Goal: Task Accomplishment & Management: Complete application form

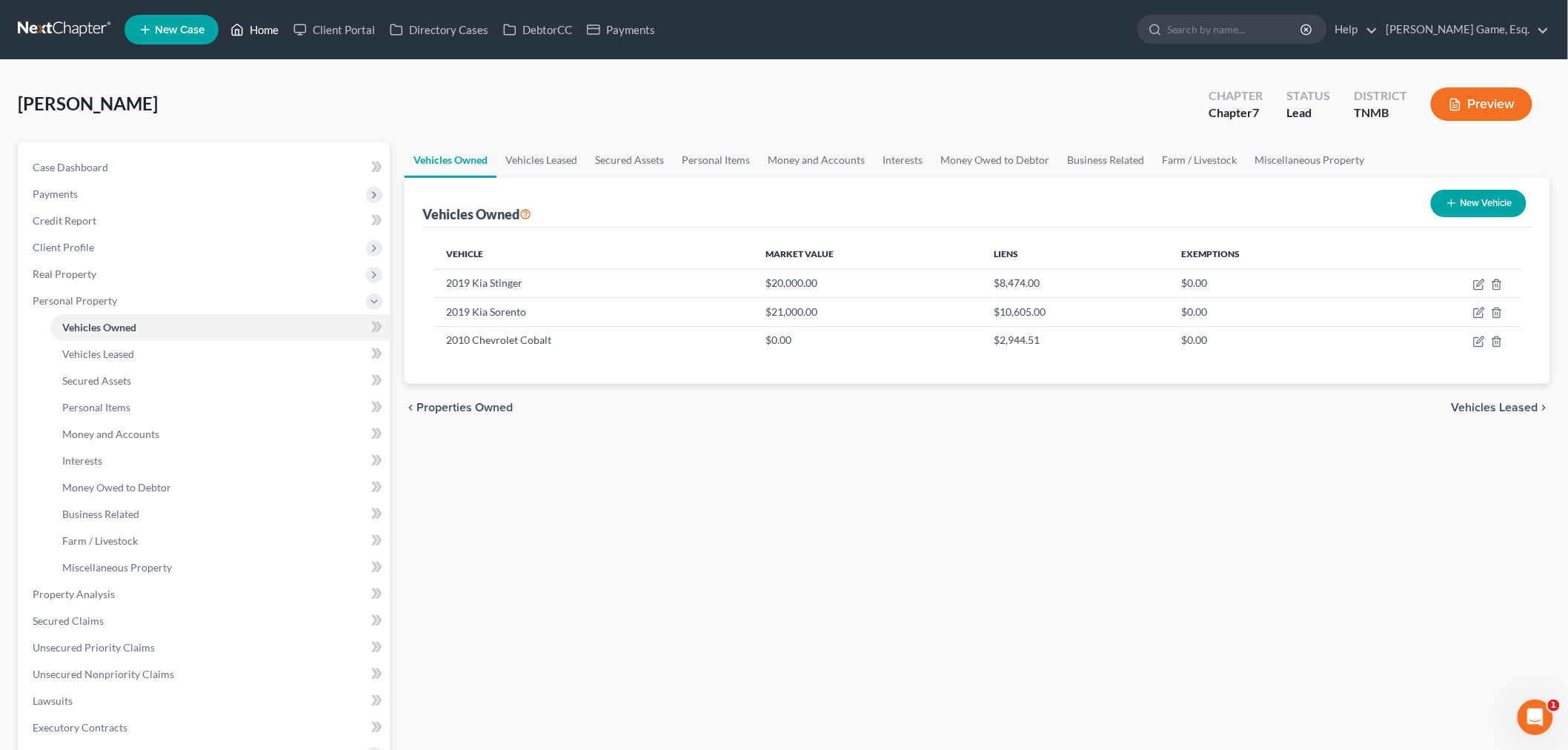
click at [286, 40] on link "Home" at bounding box center [254, 30] width 63 height 27
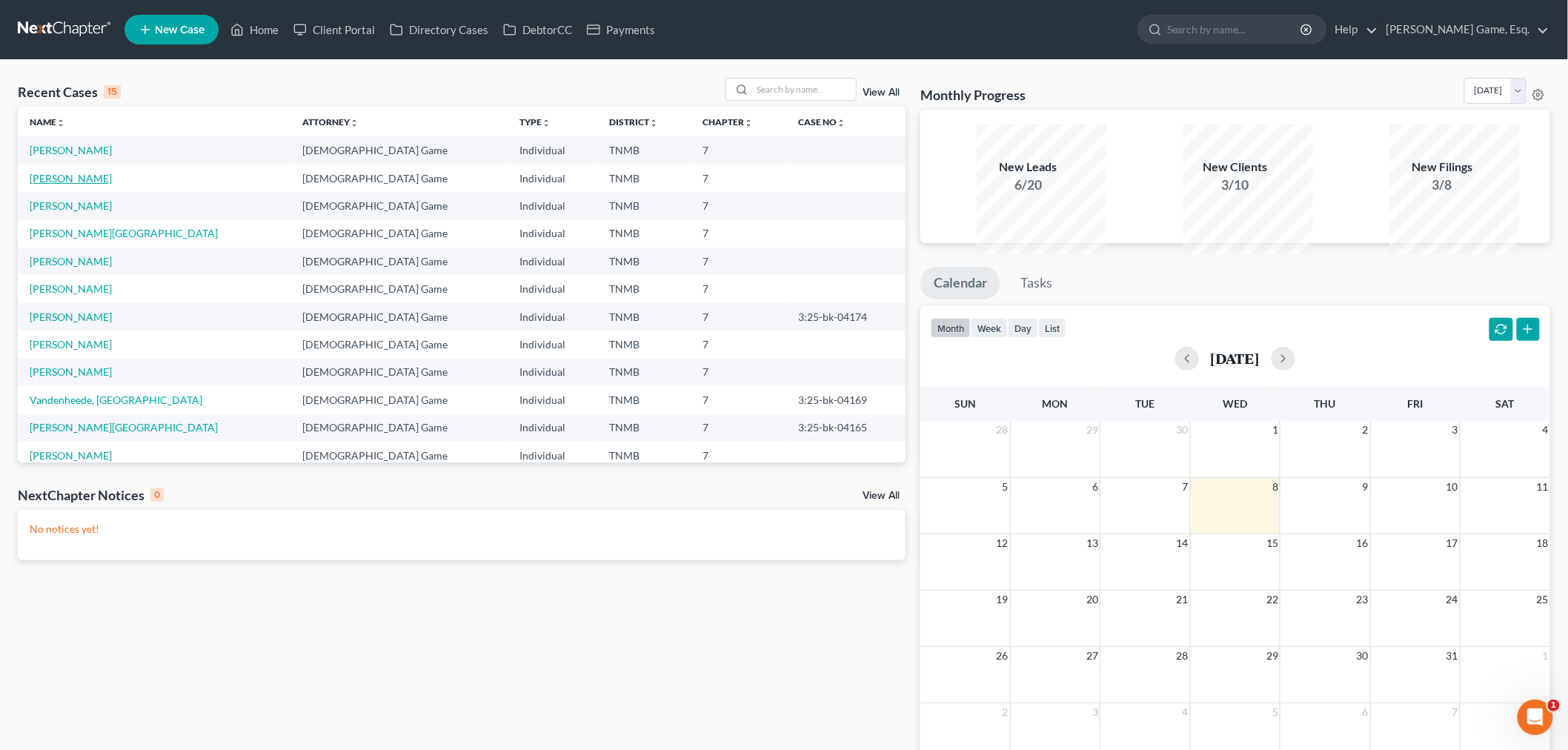
click at [86, 184] on link "[PERSON_NAME]" at bounding box center [70, 178] width 82 height 13
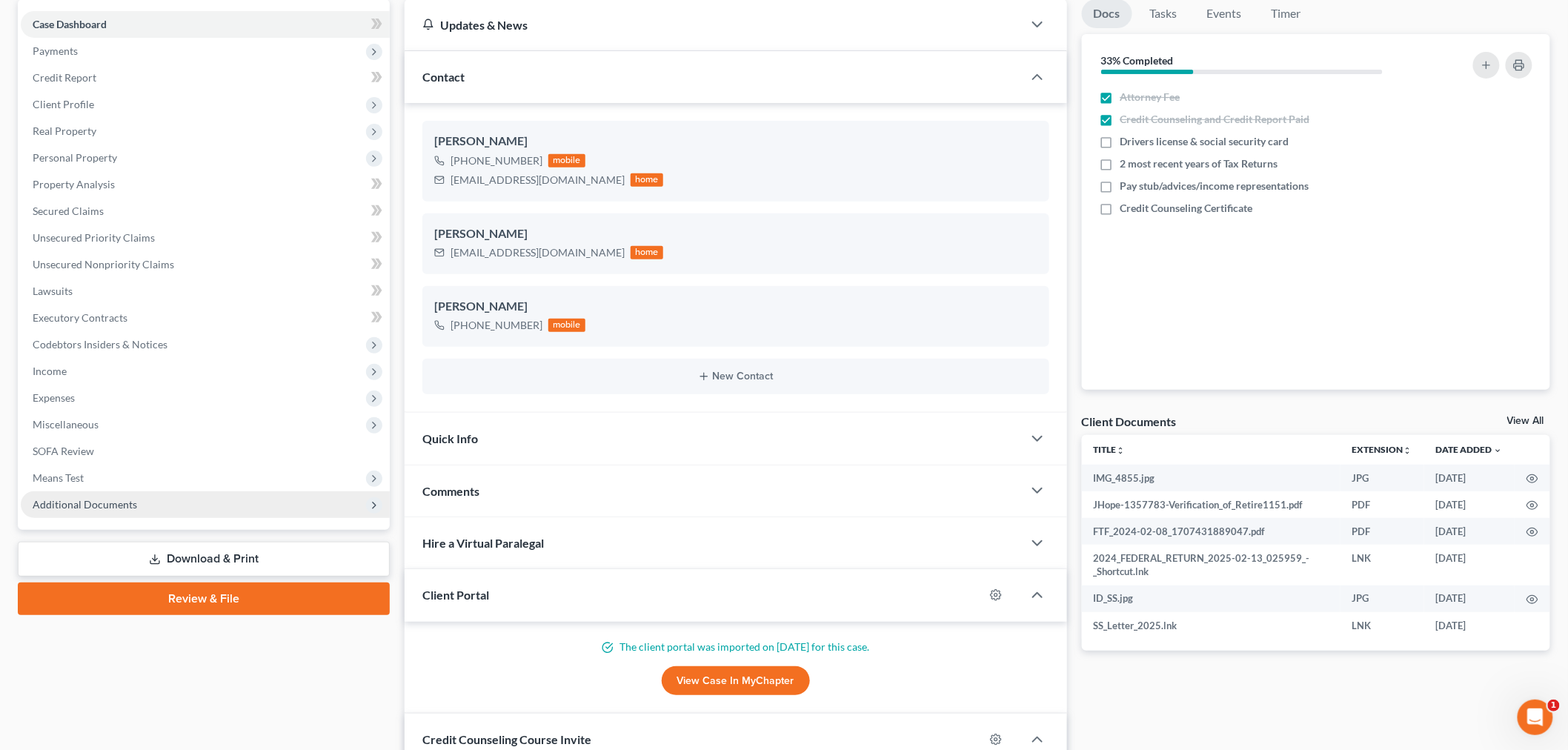
scroll to position [411, 0]
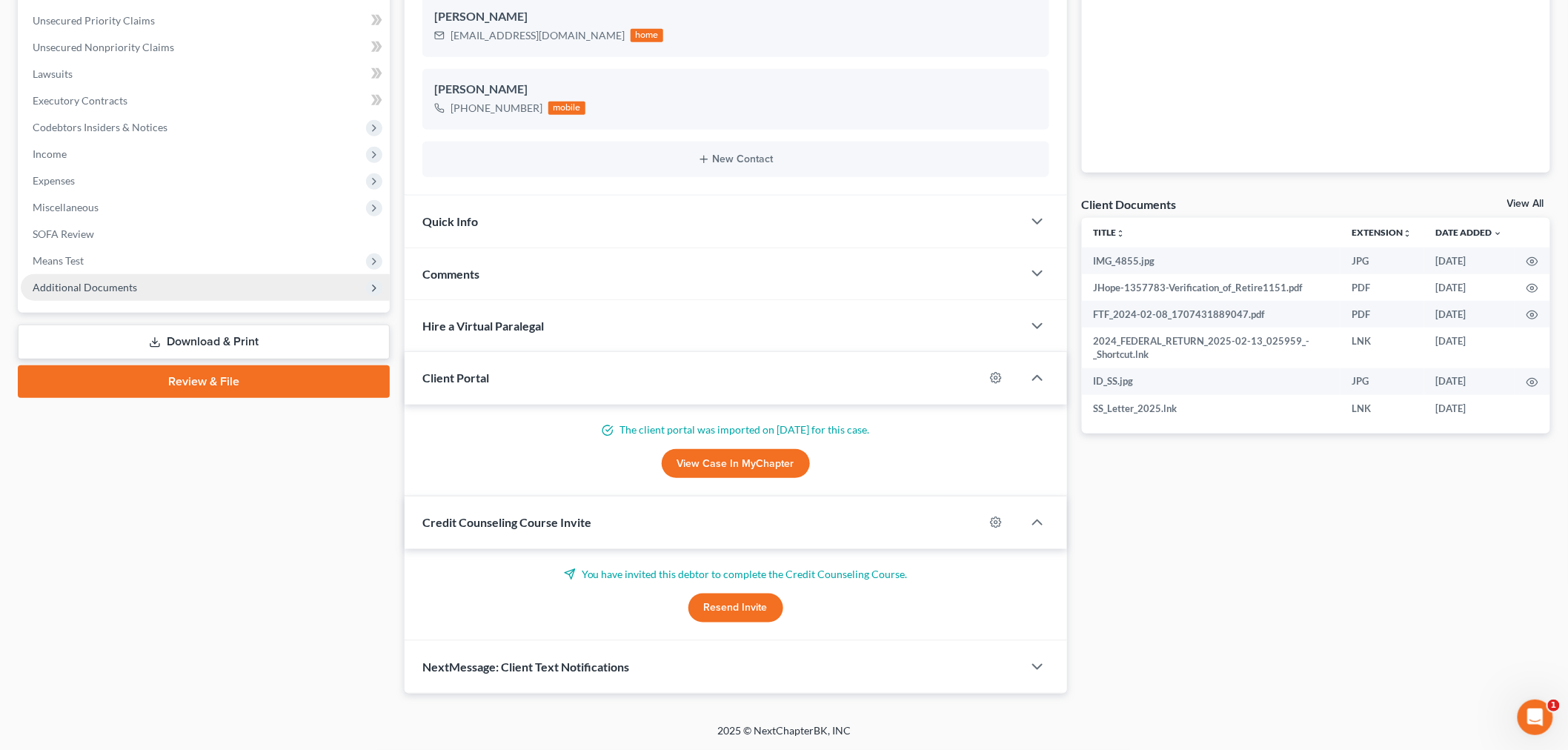
click at [106, 293] on span "Additional Documents" at bounding box center [85, 287] width 104 height 13
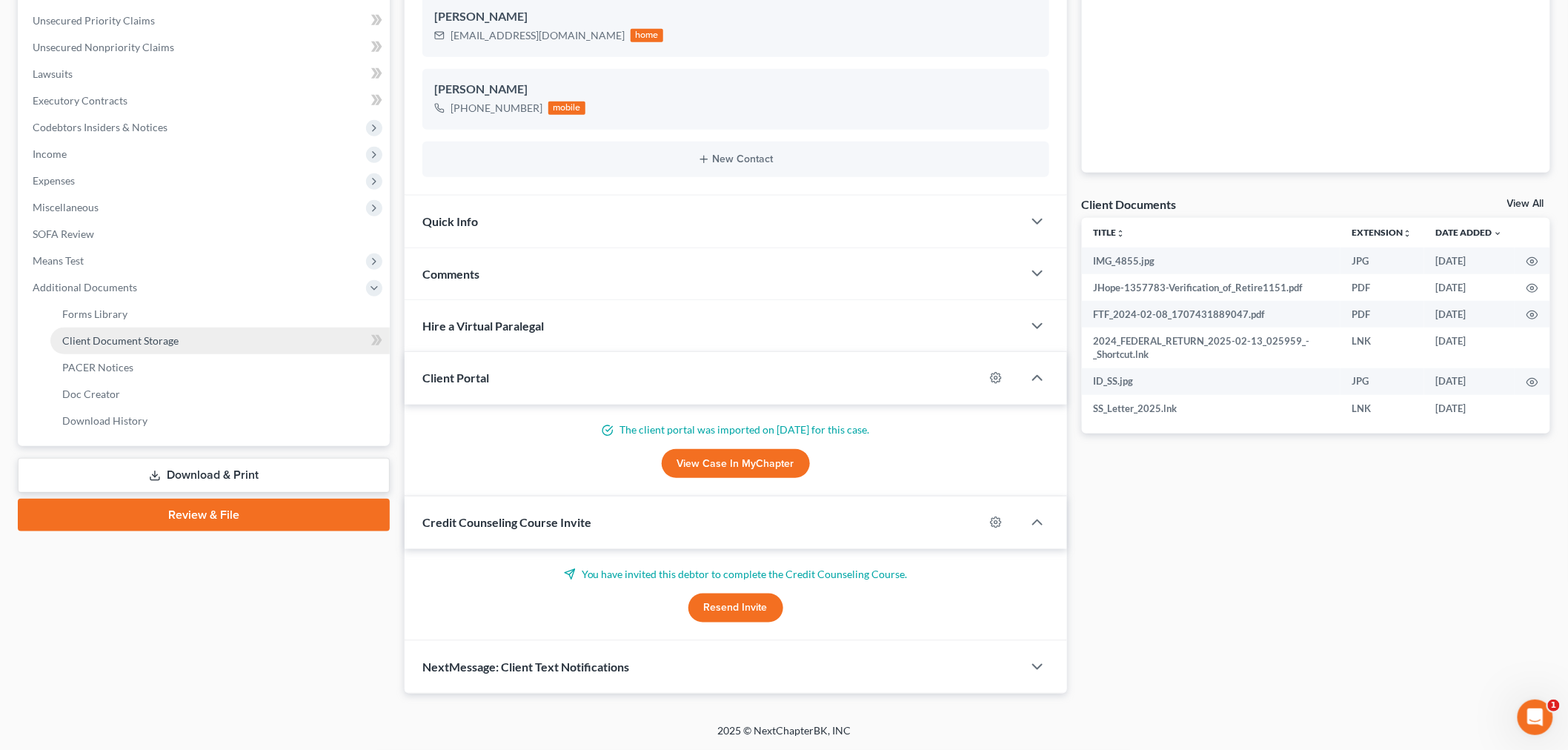
click at [162, 347] on span "Client Document Storage" at bounding box center [120, 341] width 116 height 13
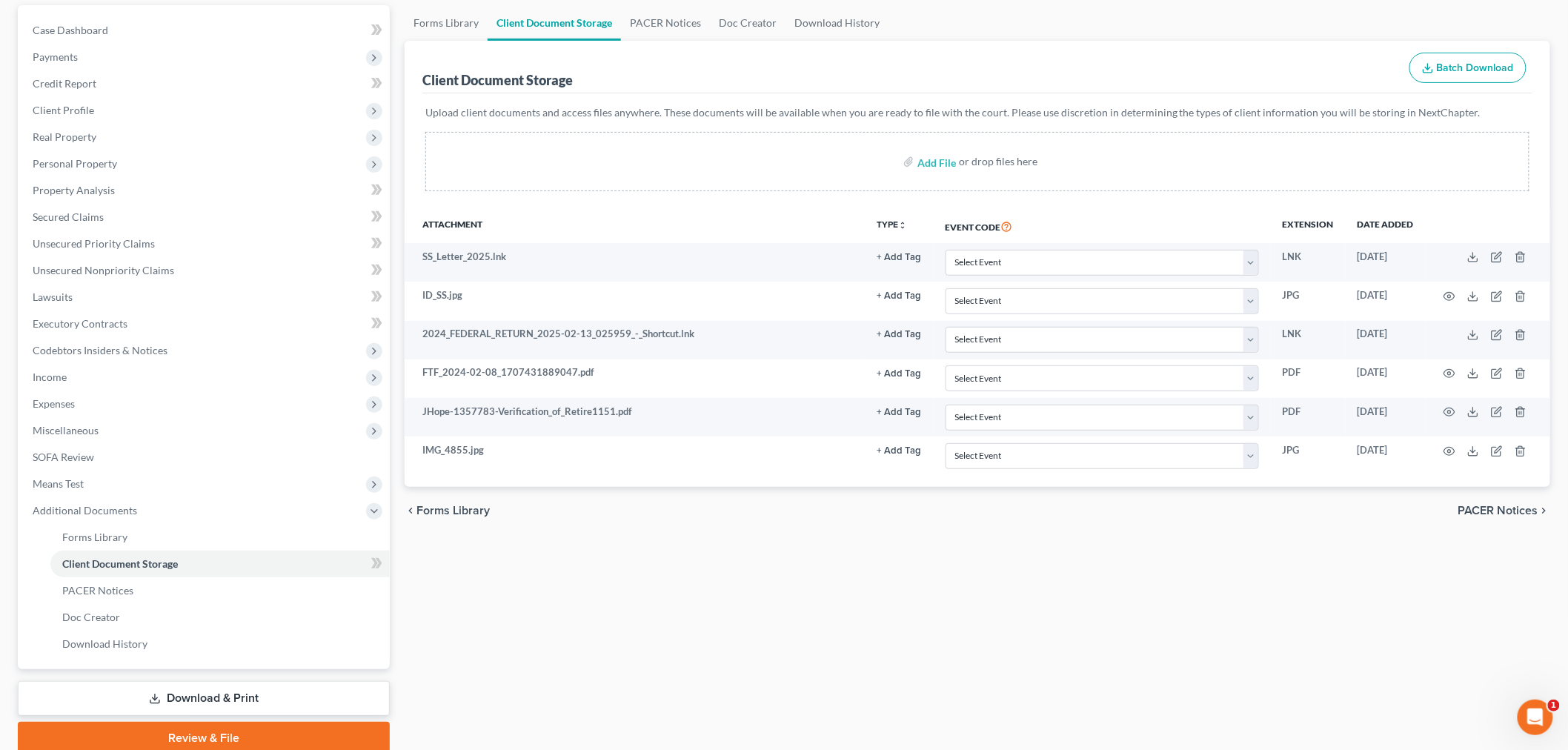
scroll to position [329, 0]
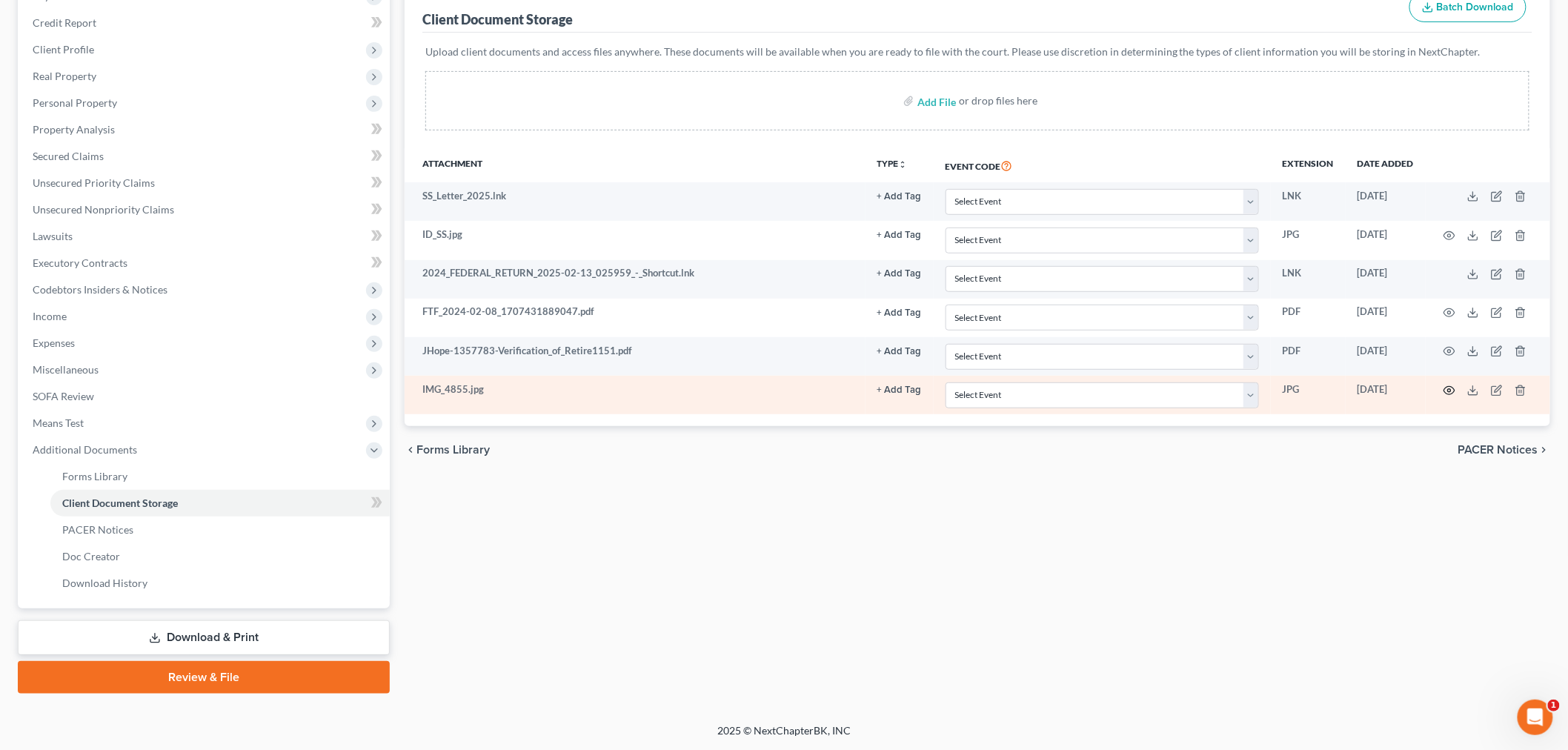
click at [1443, 397] on icon "button" at bounding box center [1448, 390] width 12 height 12
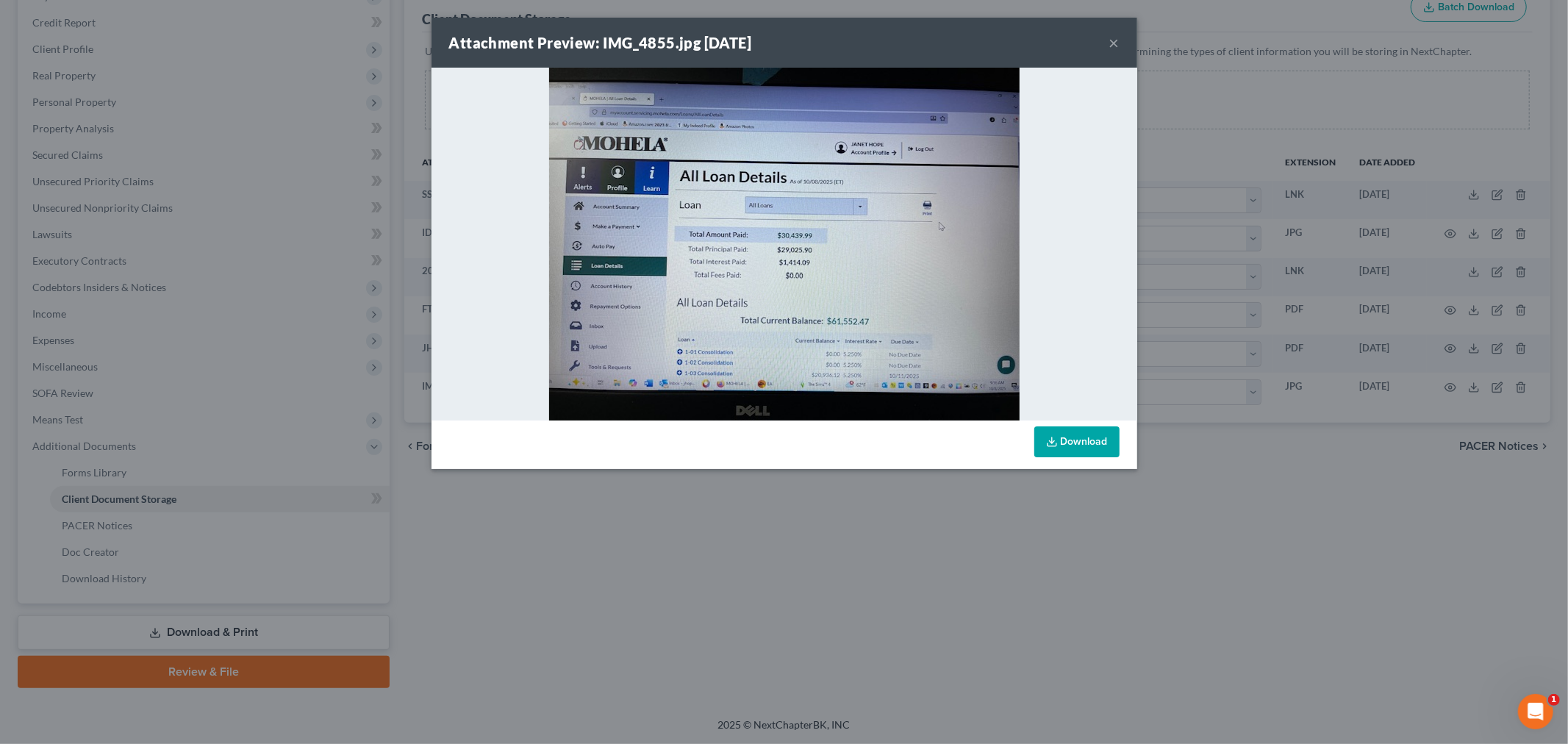
click at [985, 613] on div "Attachment Preview: IMG_4855.jpg 10/08/2025 × Download" at bounding box center [784, 372] width 1568 height 744
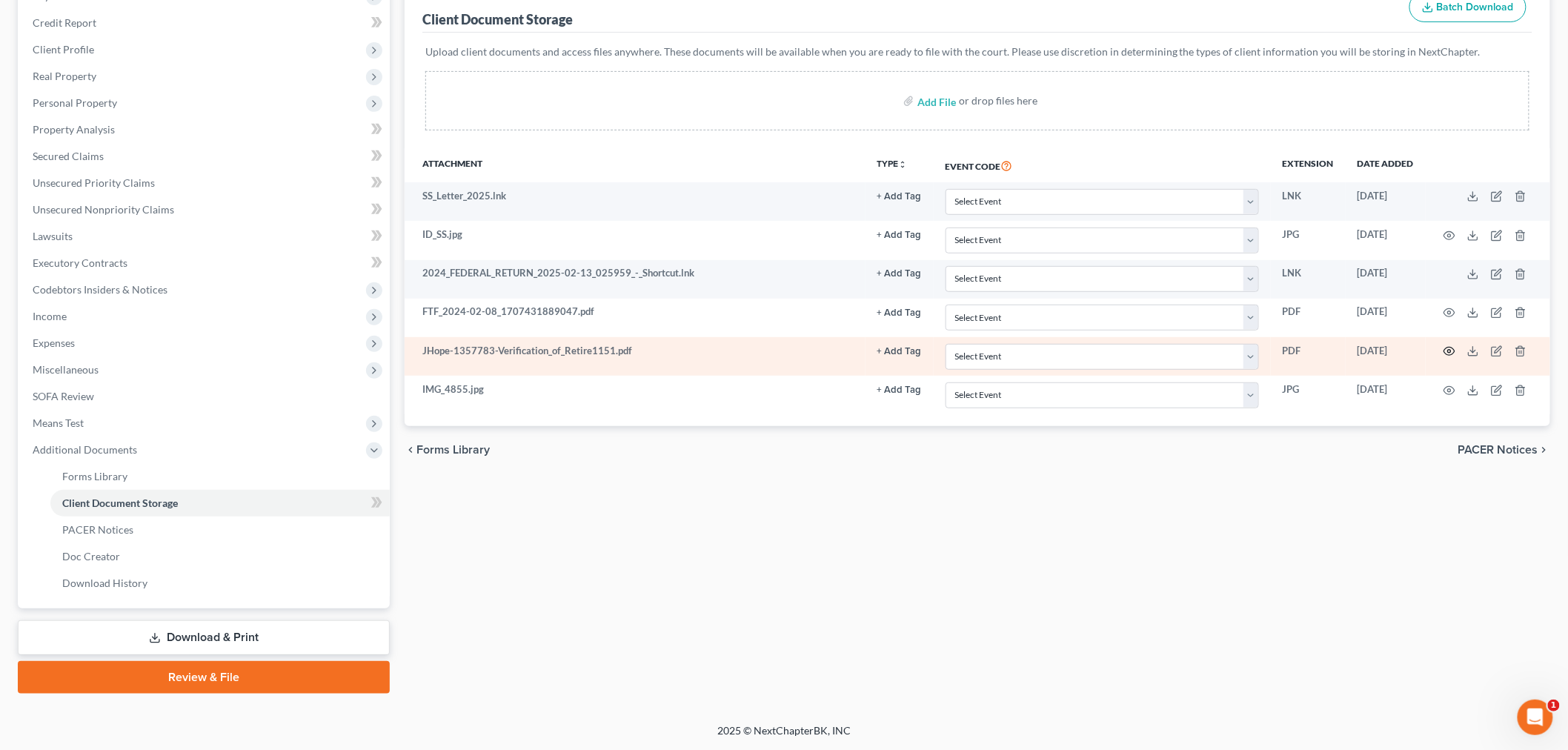
click at [1443, 357] on icon "button" at bounding box center [1448, 351] width 12 height 12
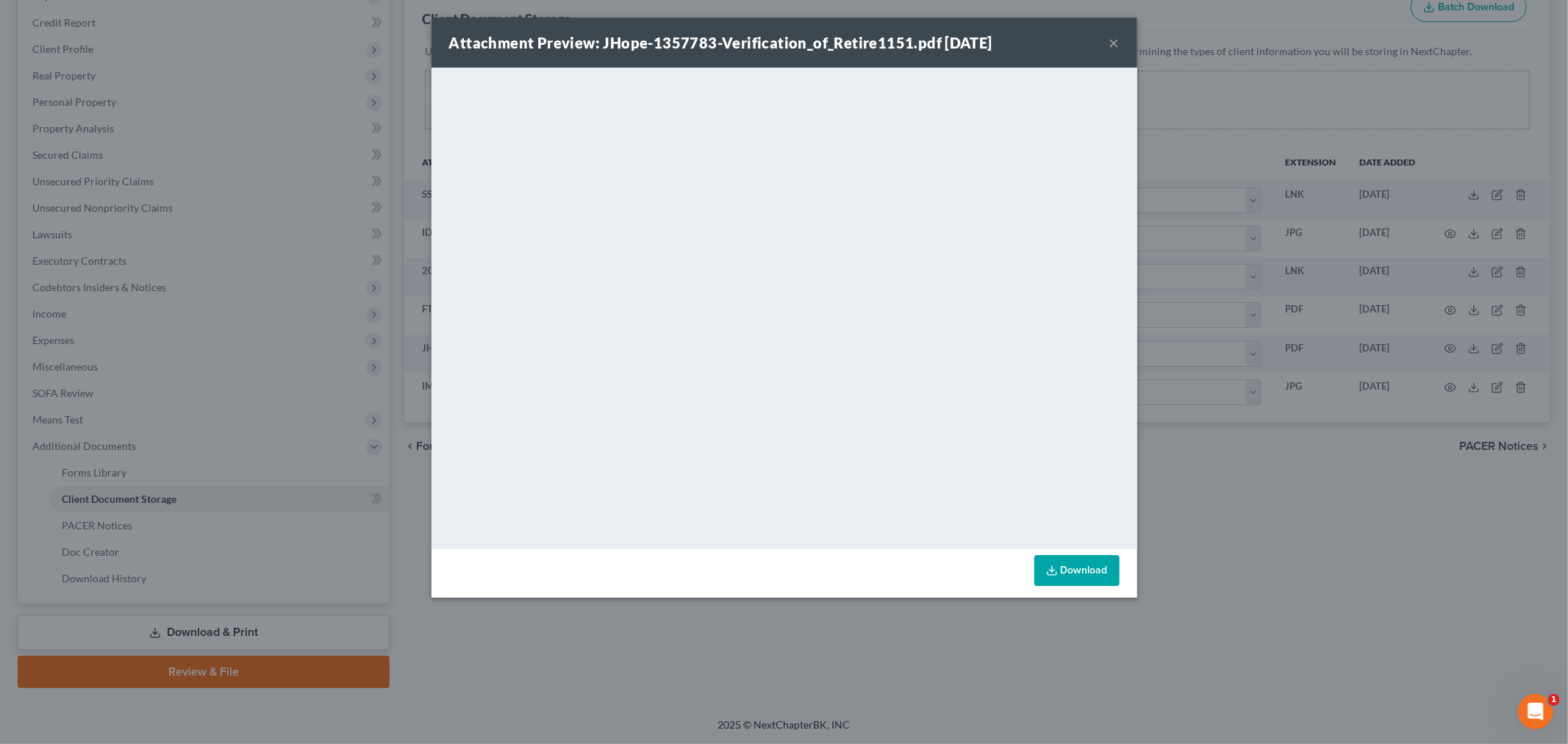
click at [1385, 387] on div "Attachment Preview: JHope-1357783-Verification_of_Retire1151.pdf 10/08/2025 × <…" at bounding box center [784, 372] width 1568 height 744
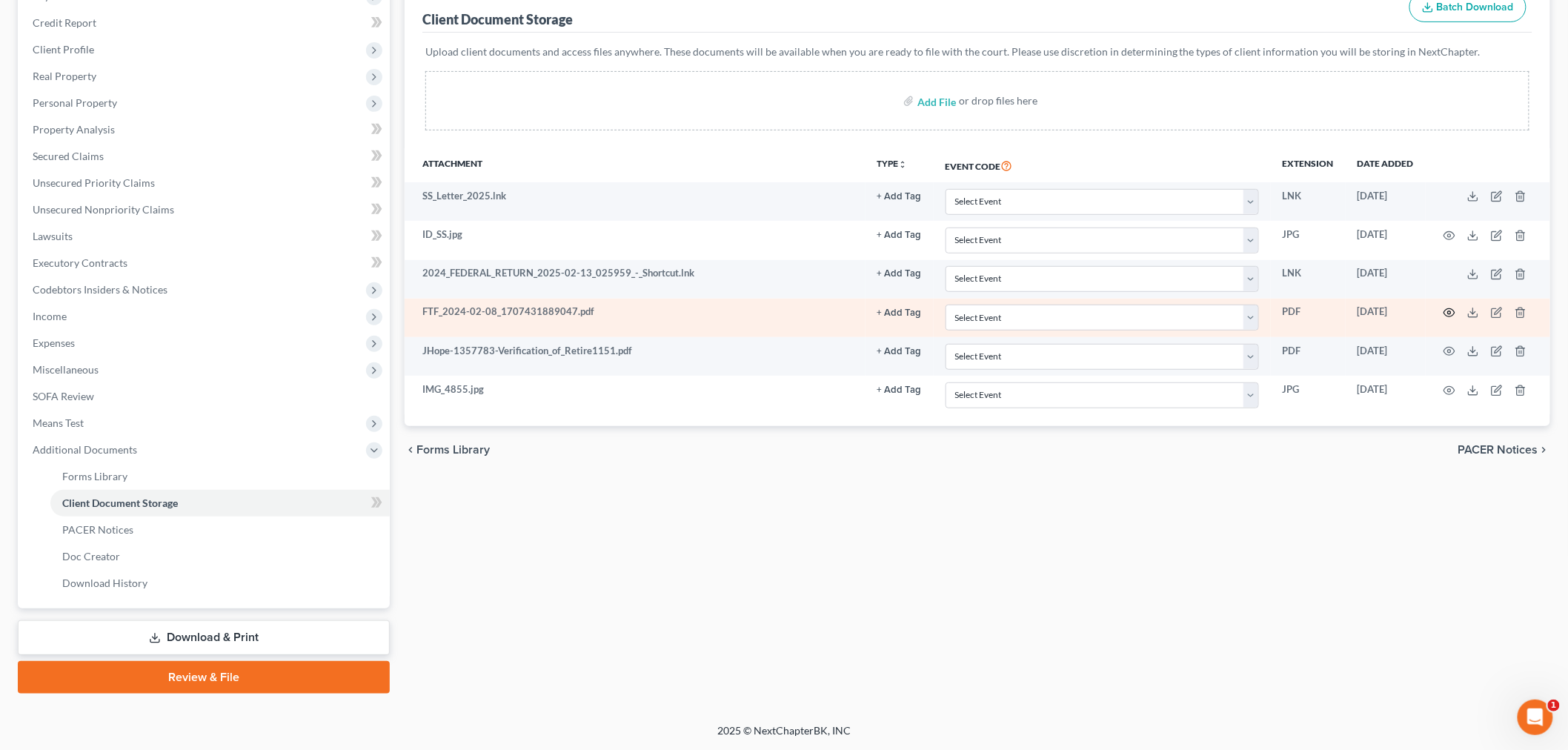
click at [1443, 318] on icon "button" at bounding box center [1448, 312] width 12 height 12
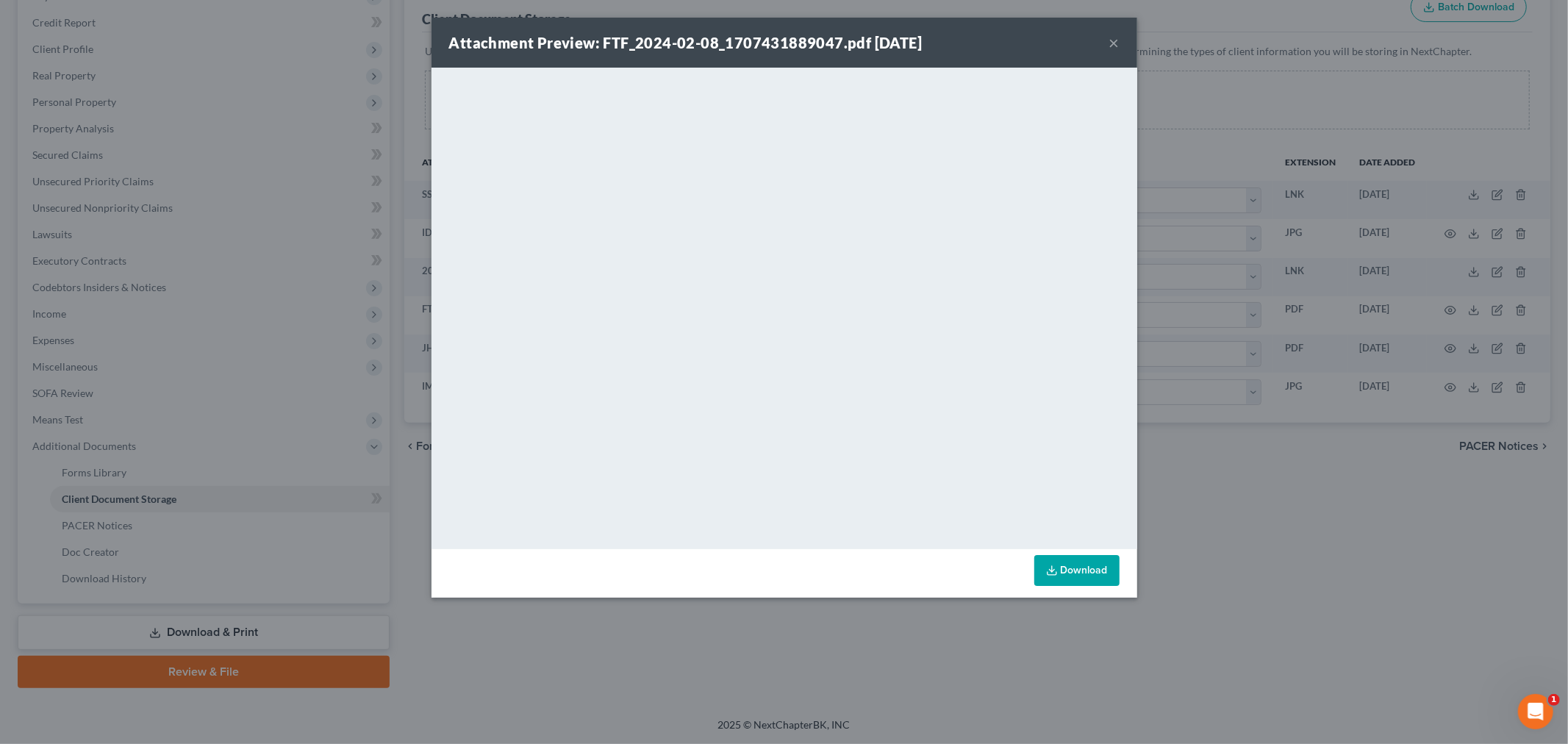
click at [1391, 565] on div "Attachment Preview: FTF_2024-02-08_1707431889047.pdf 10/08/2025 × <object ng-at…" at bounding box center [784, 372] width 1568 height 744
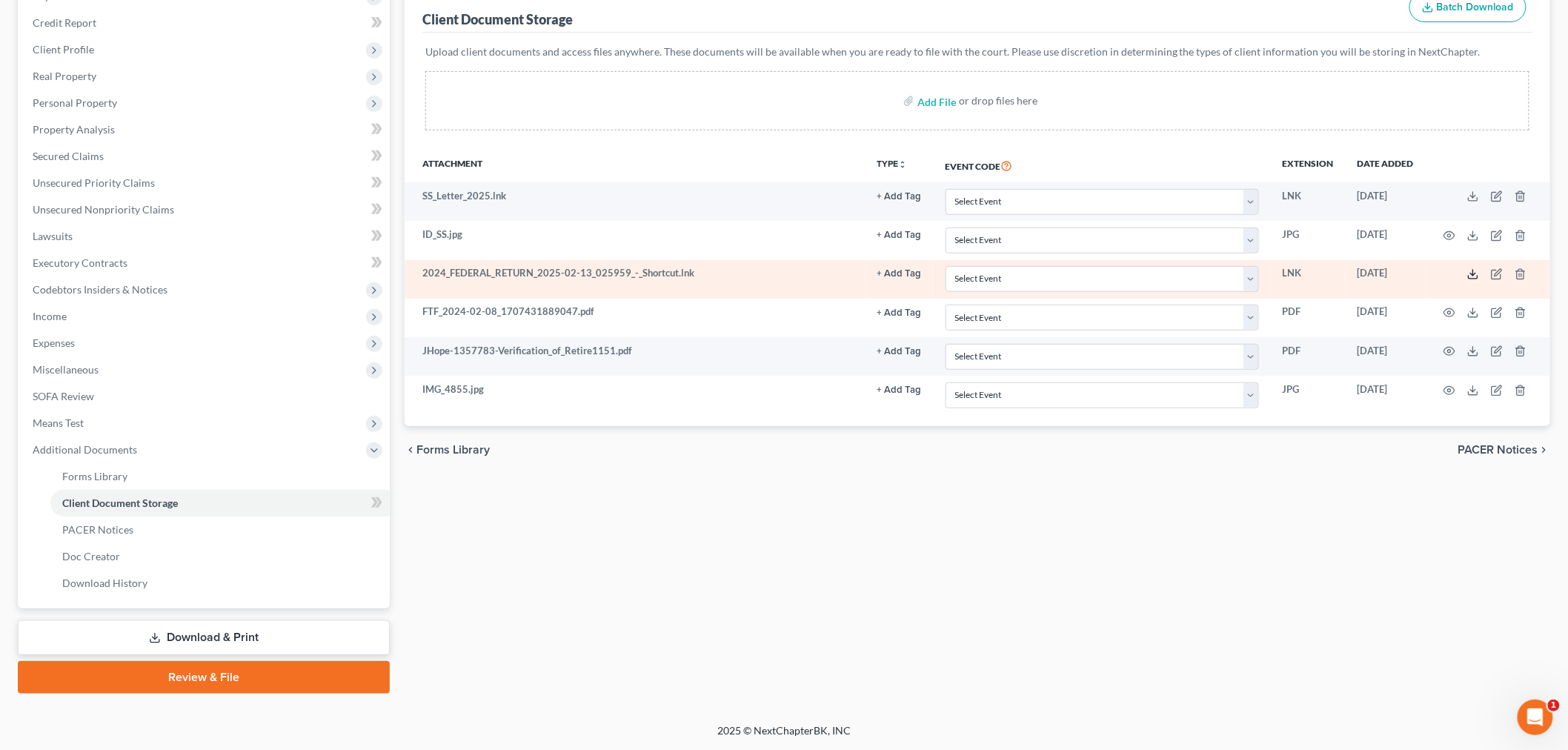
click at [1473, 270] on line at bounding box center [1473, 272] width 0 height 6
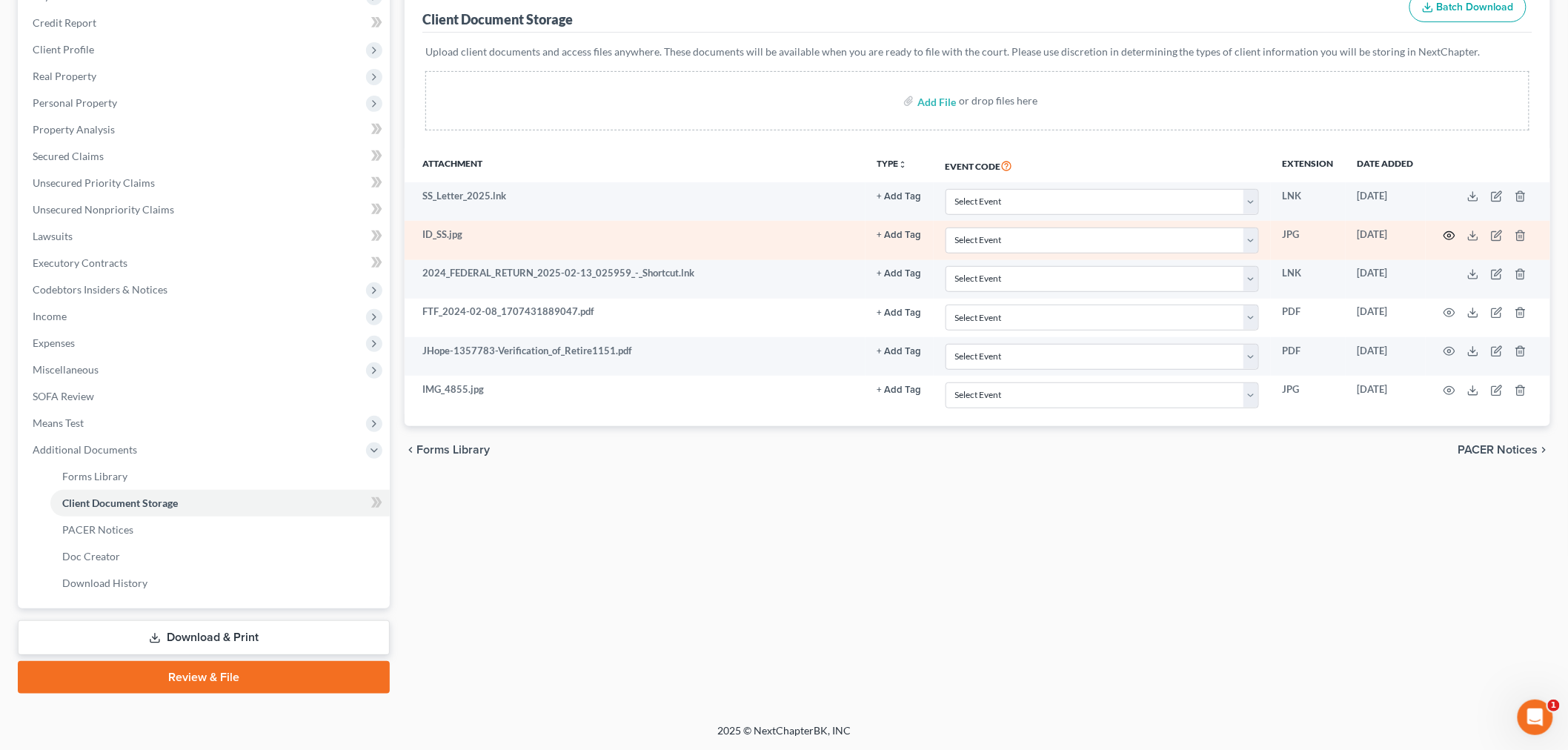
click at [1443, 229] on icon "button" at bounding box center [1448, 235] width 12 height 12
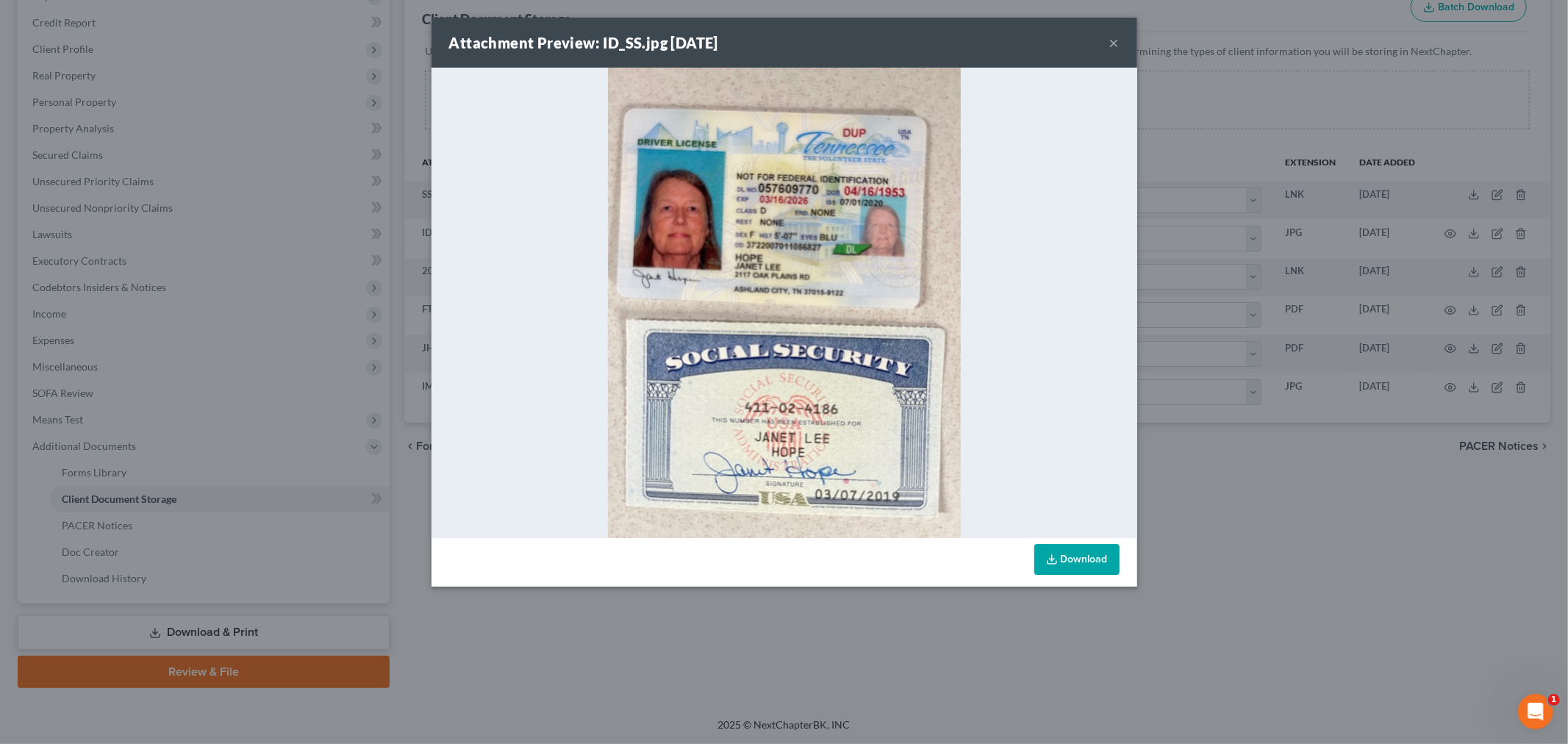
click at [1379, 310] on div "Attachment Preview: ID_SS.jpg 10/08/2025 × Download" at bounding box center [784, 372] width 1568 height 744
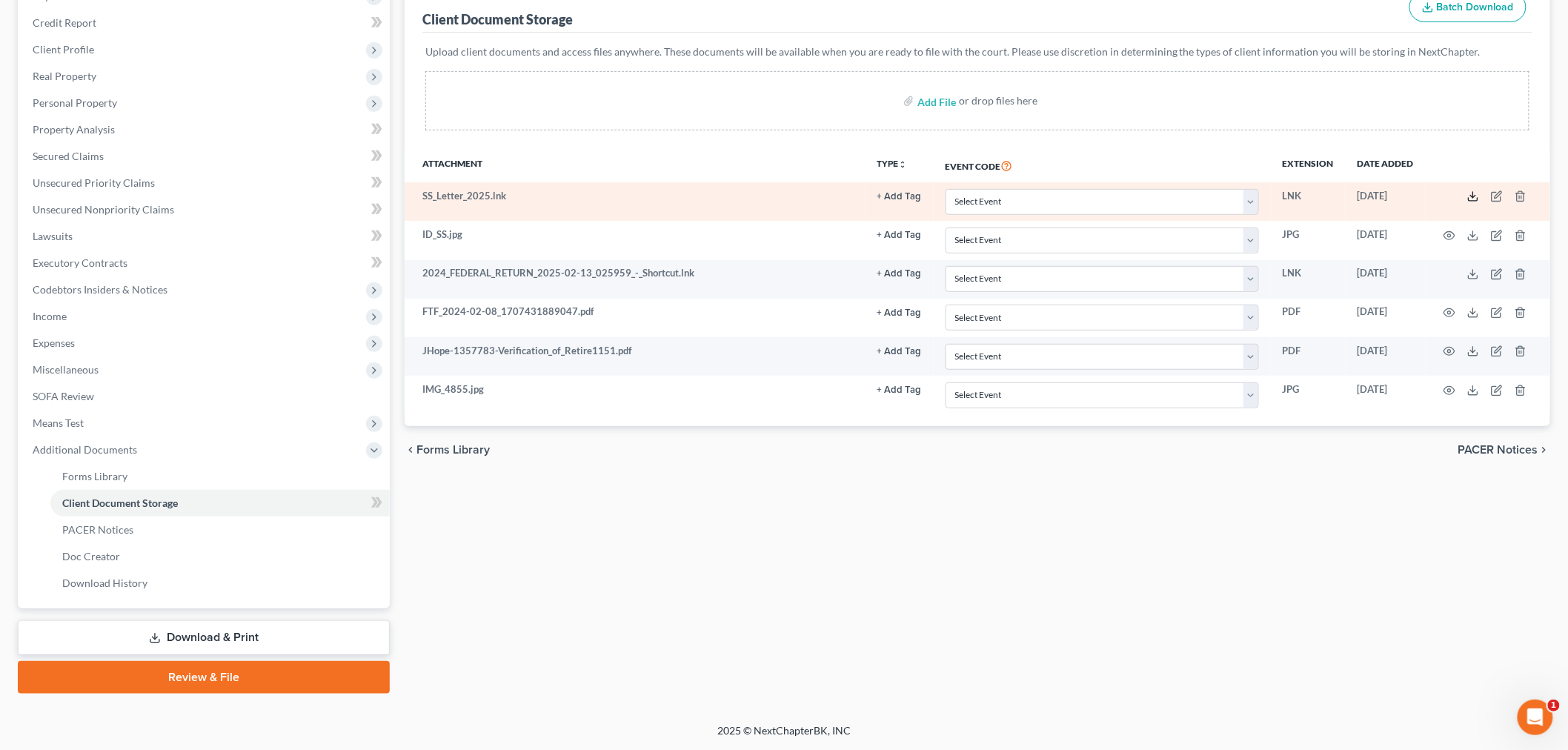
click at [1467, 191] on icon at bounding box center [1473, 196] width 12 height 12
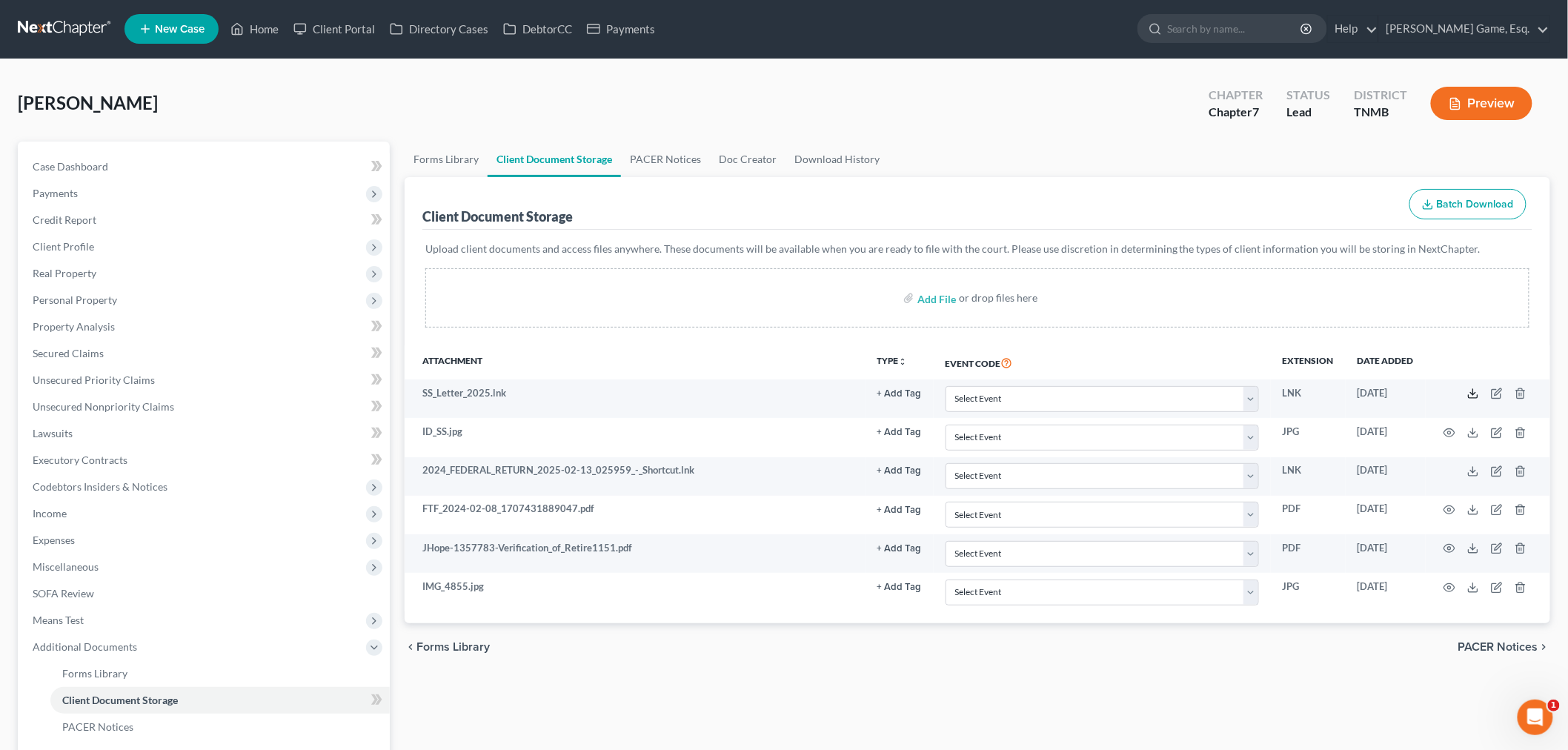
scroll to position [0, 0]
click at [247, 181] on link "Case Dashboard" at bounding box center [205, 167] width 369 height 27
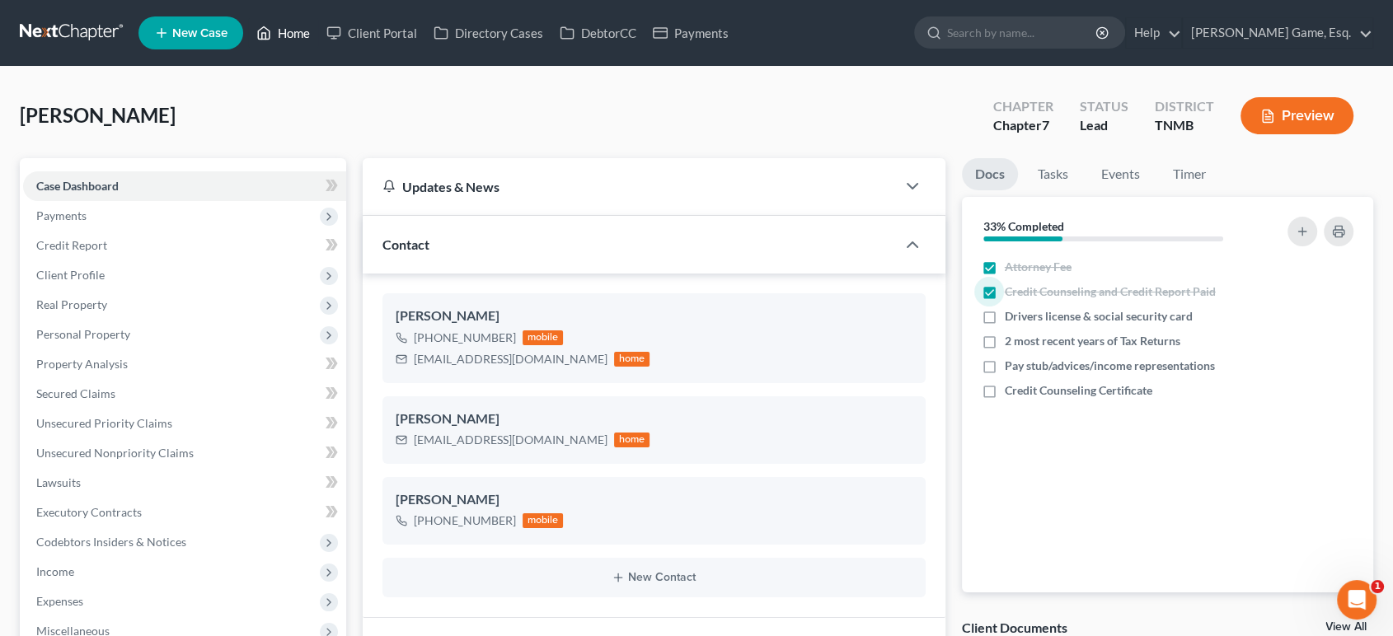
click at [318, 38] on link "Home" at bounding box center [283, 33] width 70 height 30
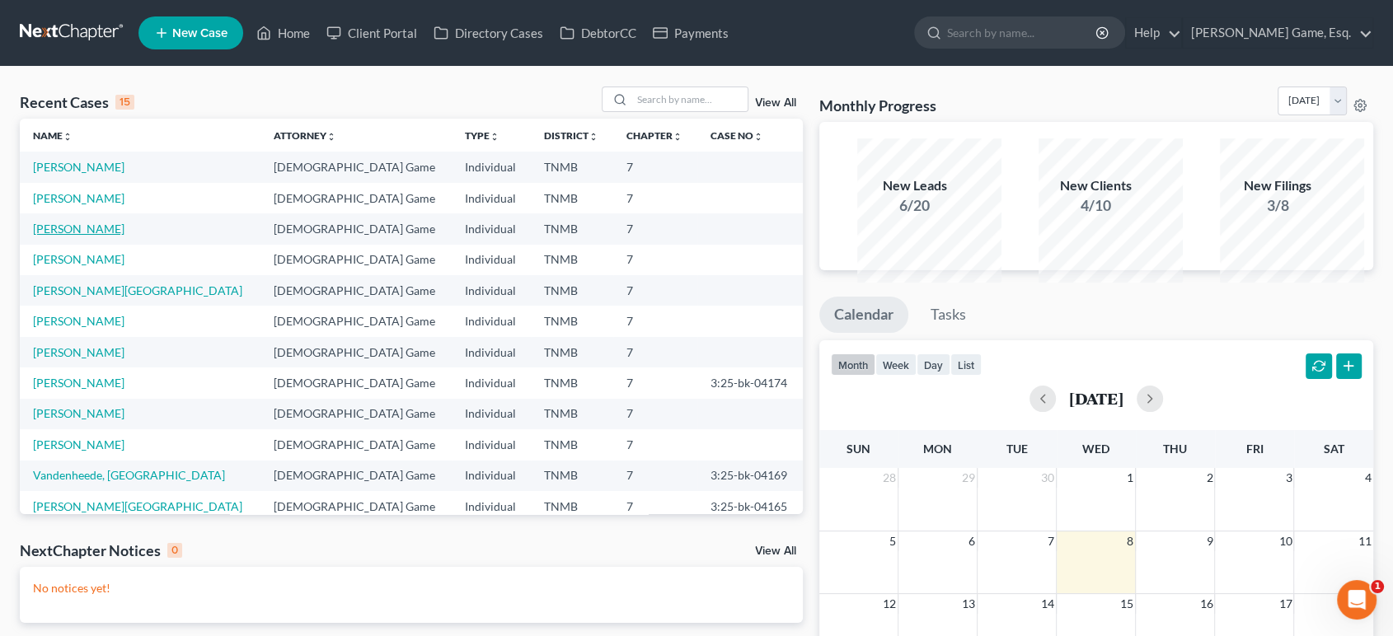
click at [88, 236] on link "[PERSON_NAME]" at bounding box center [78, 229] width 91 height 14
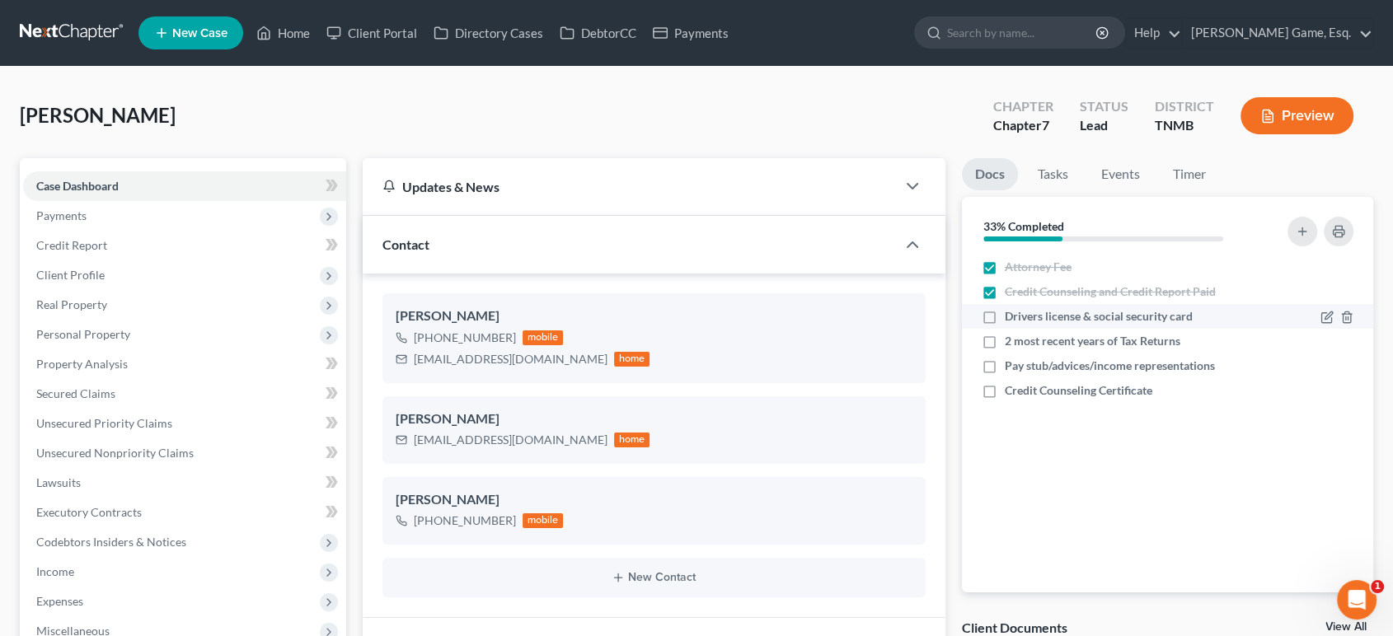
click at [1005, 325] on label "Drivers license & social security card" at bounding box center [1099, 316] width 188 height 16
click at [1011, 319] on input "Drivers license & social security card" at bounding box center [1016, 313] width 11 height 11
checkbox input "true"
click at [1005, 399] on label "Credit Counseling Certificate" at bounding box center [1079, 390] width 148 height 16
click at [1011, 393] on input "Credit Counseling Certificate" at bounding box center [1016, 387] width 11 height 11
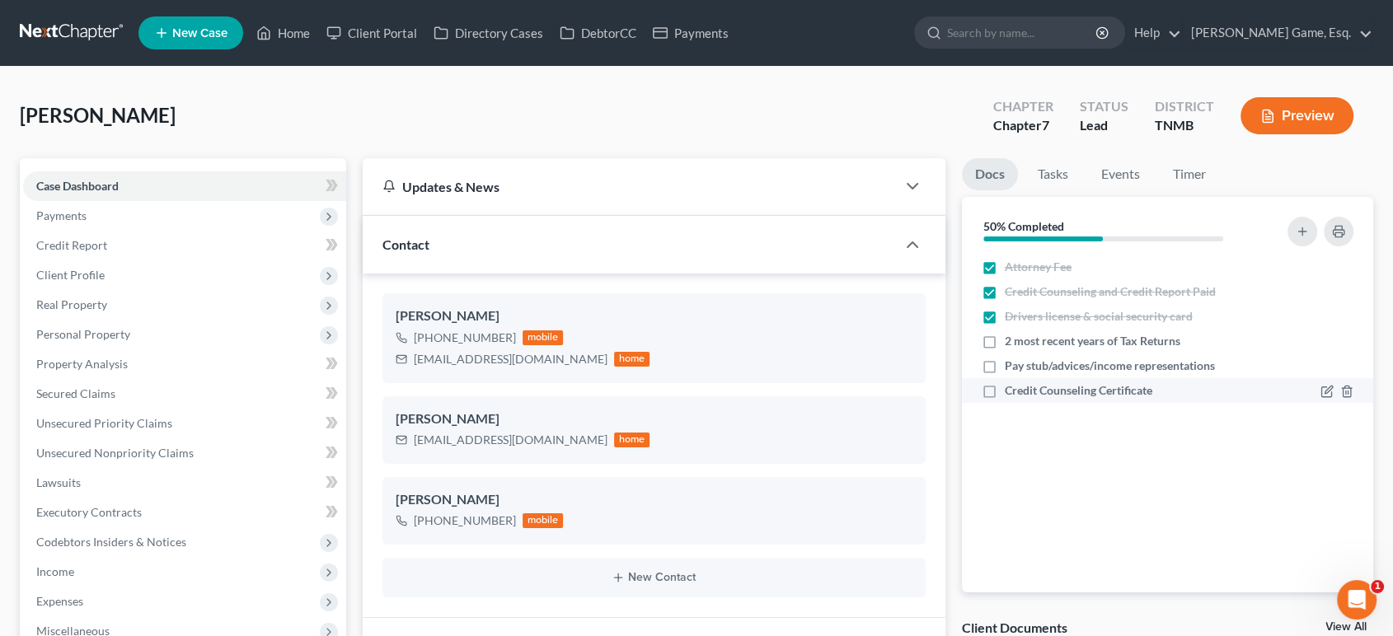
checkbox input "true"
click at [318, 32] on link "Home" at bounding box center [283, 33] width 70 height 30
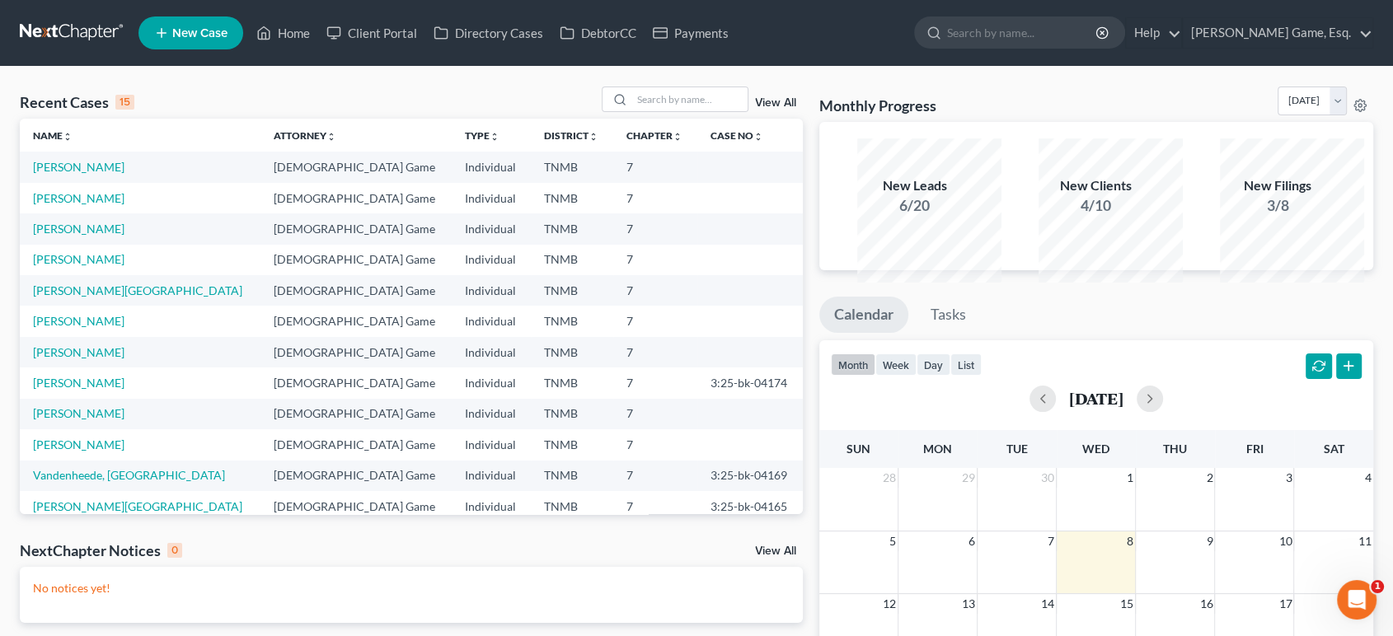
click at [96, 460] on td "[PERSON_NAME]" at bounding box center [140, 444] width 241 height 30
click at [92, 452] on link "[PERSON_NAME]" at bounding box center [78, 445] width 91 height 14
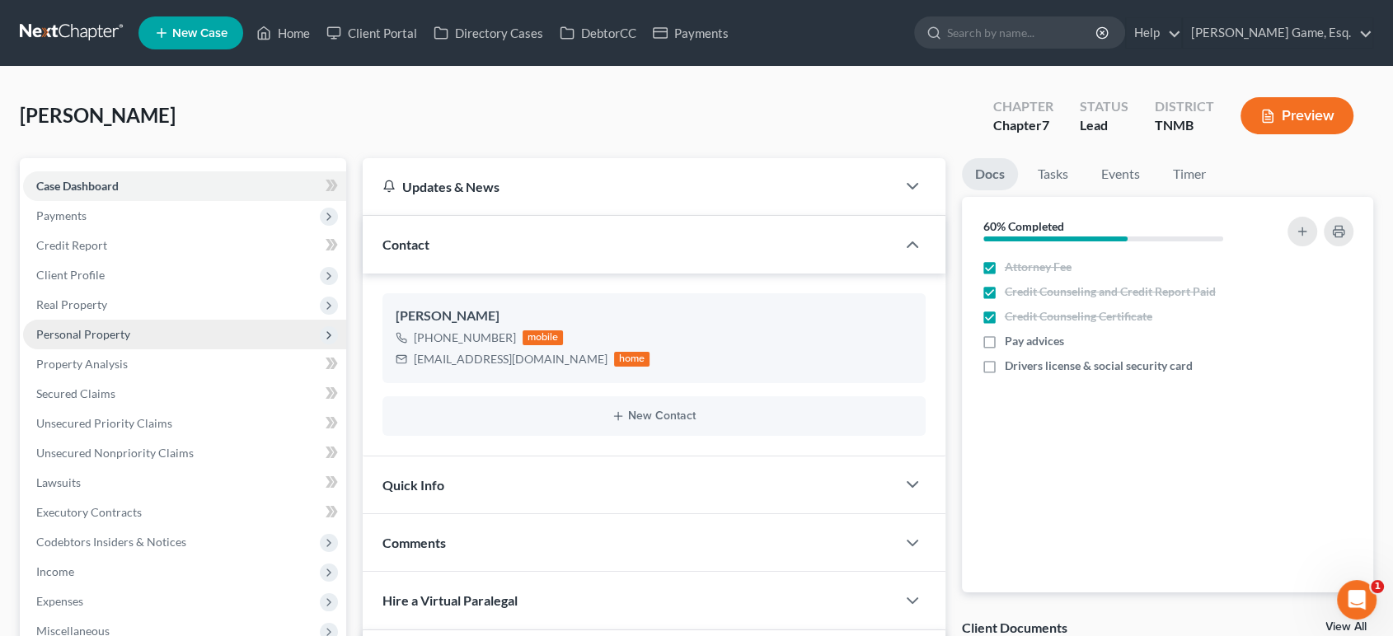
click at [161, 349] on span "Personal Property" at bounding box center [184, 335] width 323 height 30
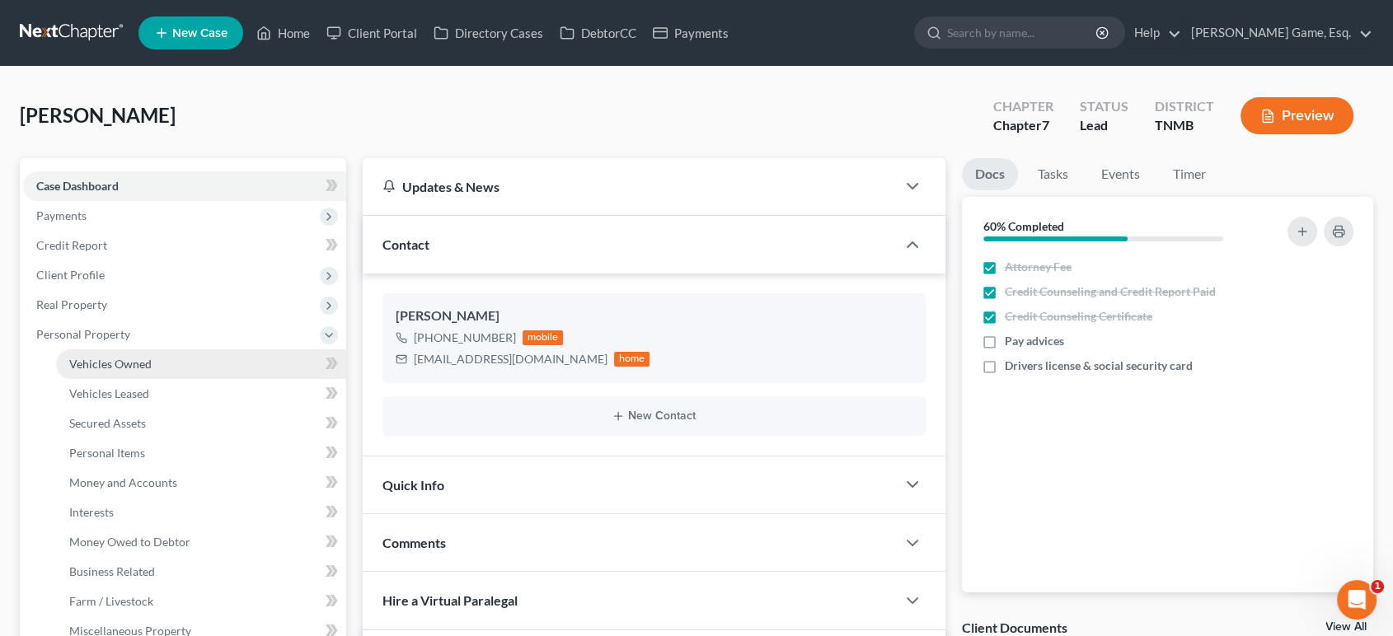
click at [178, 379] on link "Vehicles Owned" at bounding box center [201, 364] width 290 height 30
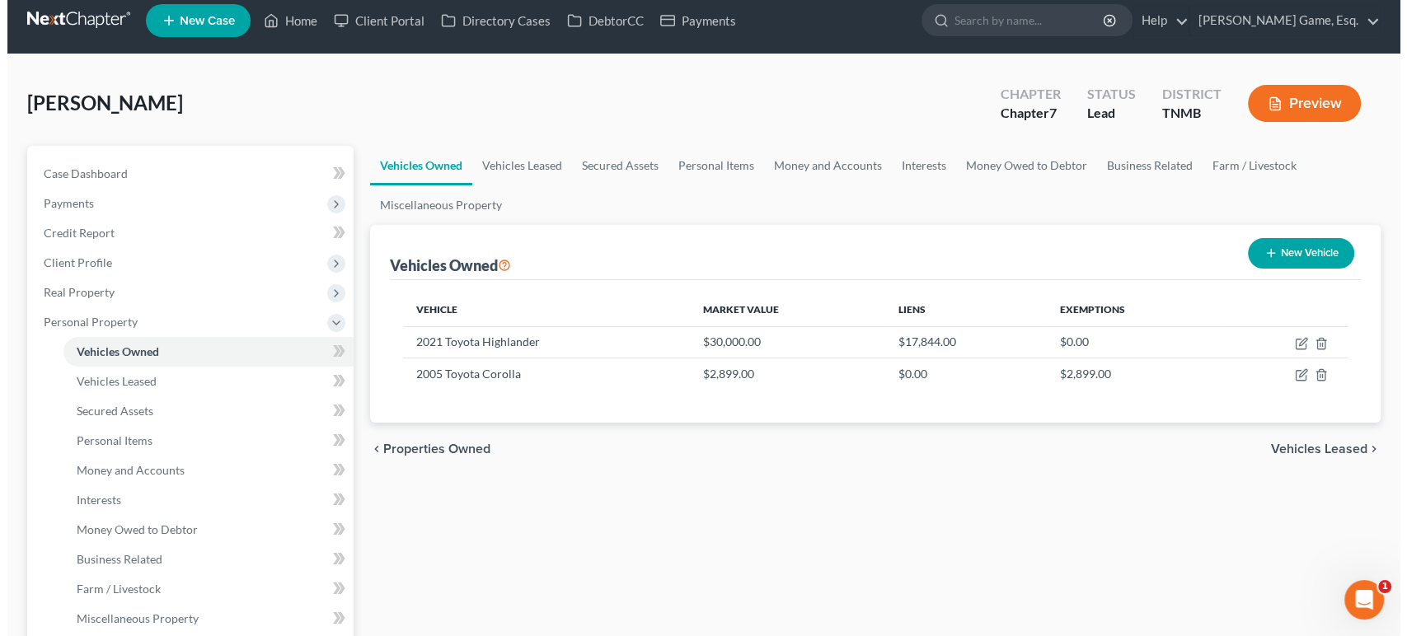
scroll to position [91, 0]
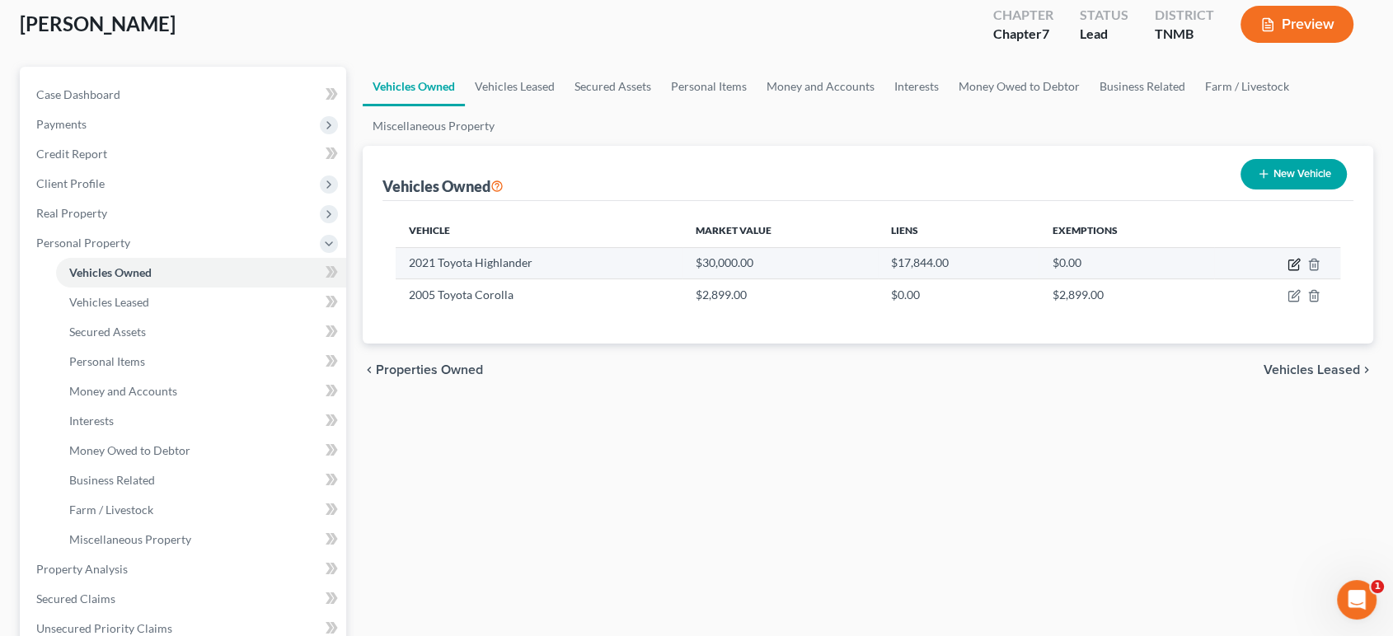
click at [1287, 271] on icon "button" at bounding box center [1293, 264] width 13 height 13
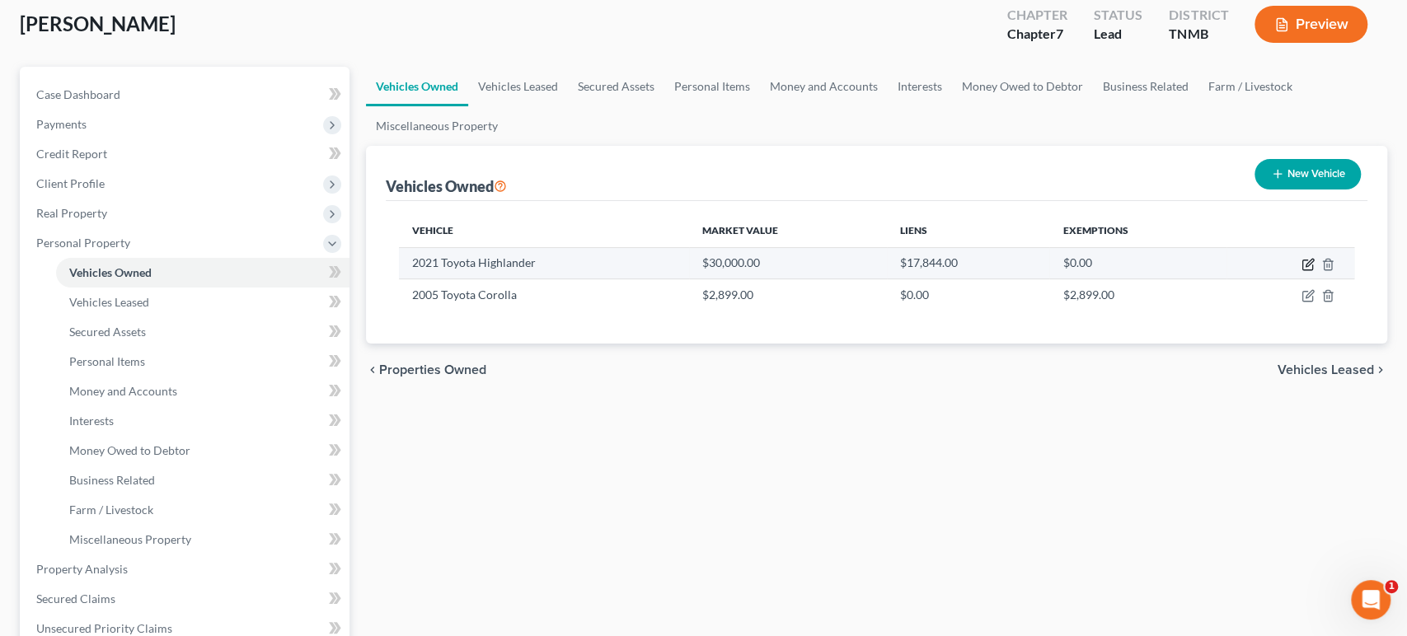
select select "0"
select select "5"
select select "2"
select select "3"
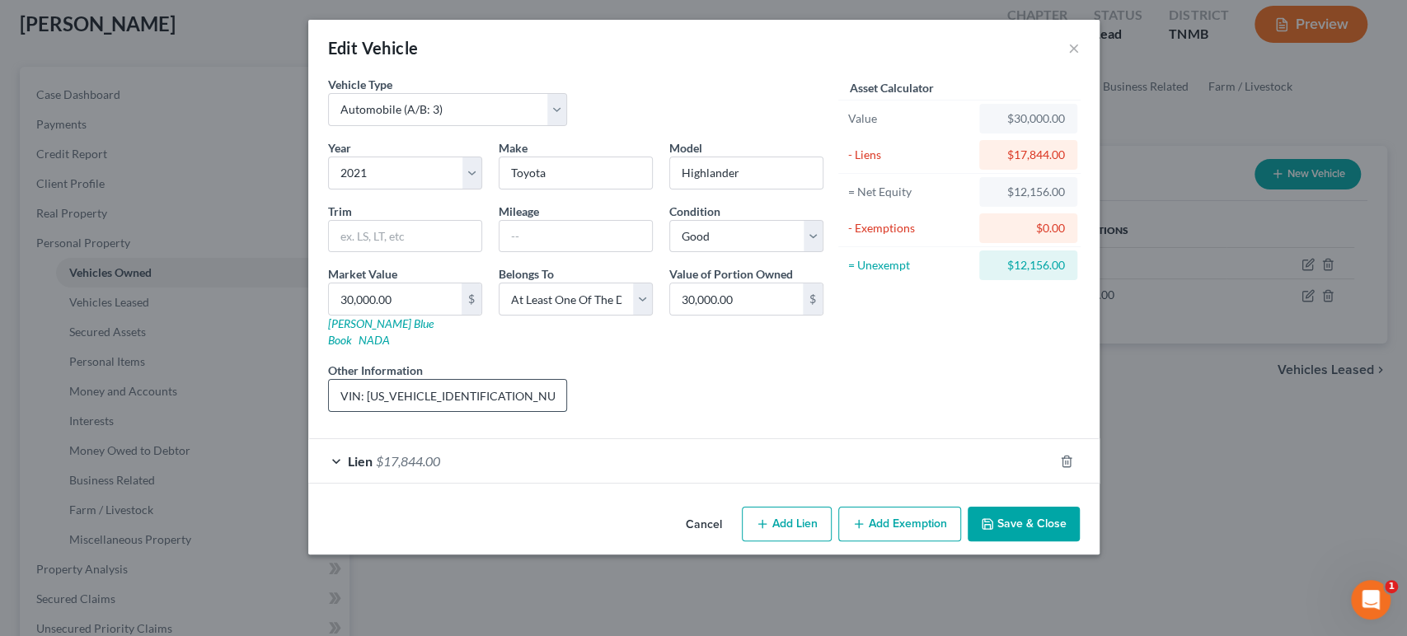
drag, startPoint x: 382, startPoint y: 480, endPoint x: 274, endPoint y: 479, distance: 107.2
click at [329, 411] on input "VIN: [US_VEHICLE_IDENTIFICATION_NUMBER]" at bounding box center [448, 395] width 238 height 31
click at [719, 412] on div "Liens Select" at bounding box center [703, 387] width 256 height 50
drag, startPoint x: 293, startPoint y: 466, endPoint x: 272, endPoint y: 476, distance: 23.6
click at [329, 411] on input "VIN: [US_VEHICLE_IDENTIFICATION_NUMBER]" at bounding box center [448, 395] width 238 height 31
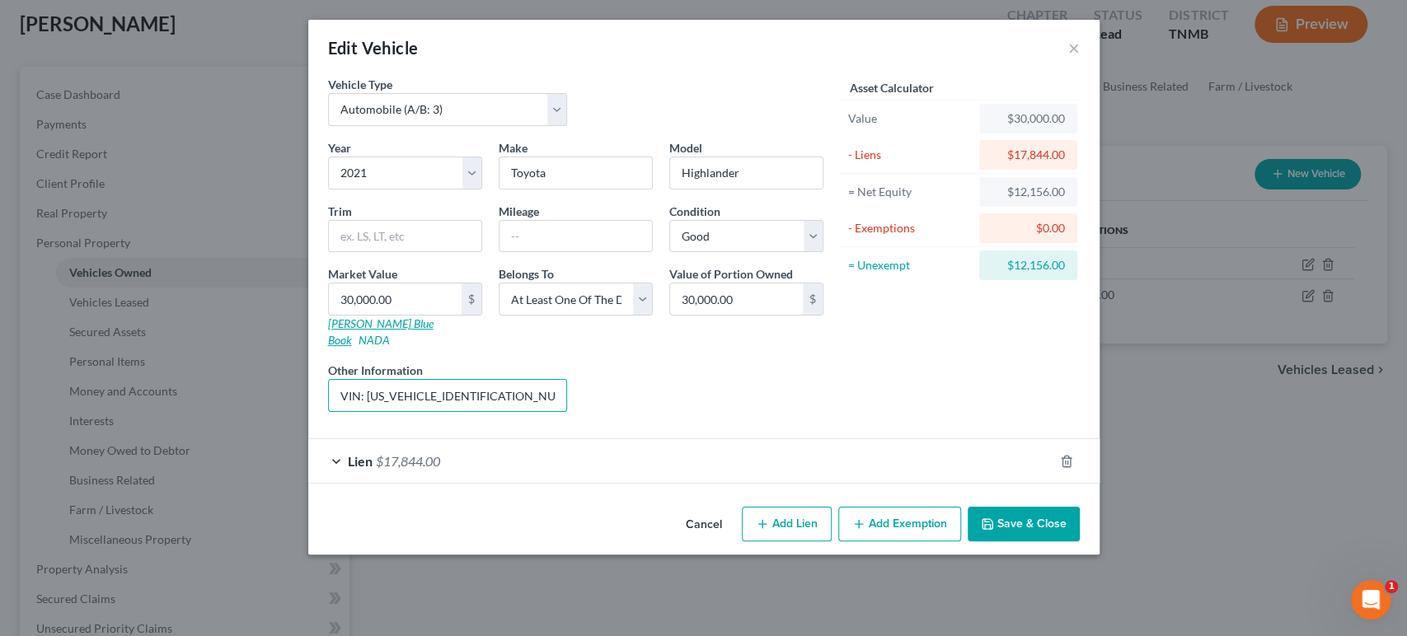
click at [328, 347] on link "[PERSON_NAME] Blue Book" at bounding box center [380, 331] width 105 height 30
type input "2"
type input "2.00"
type input "29"
type input "29.00"
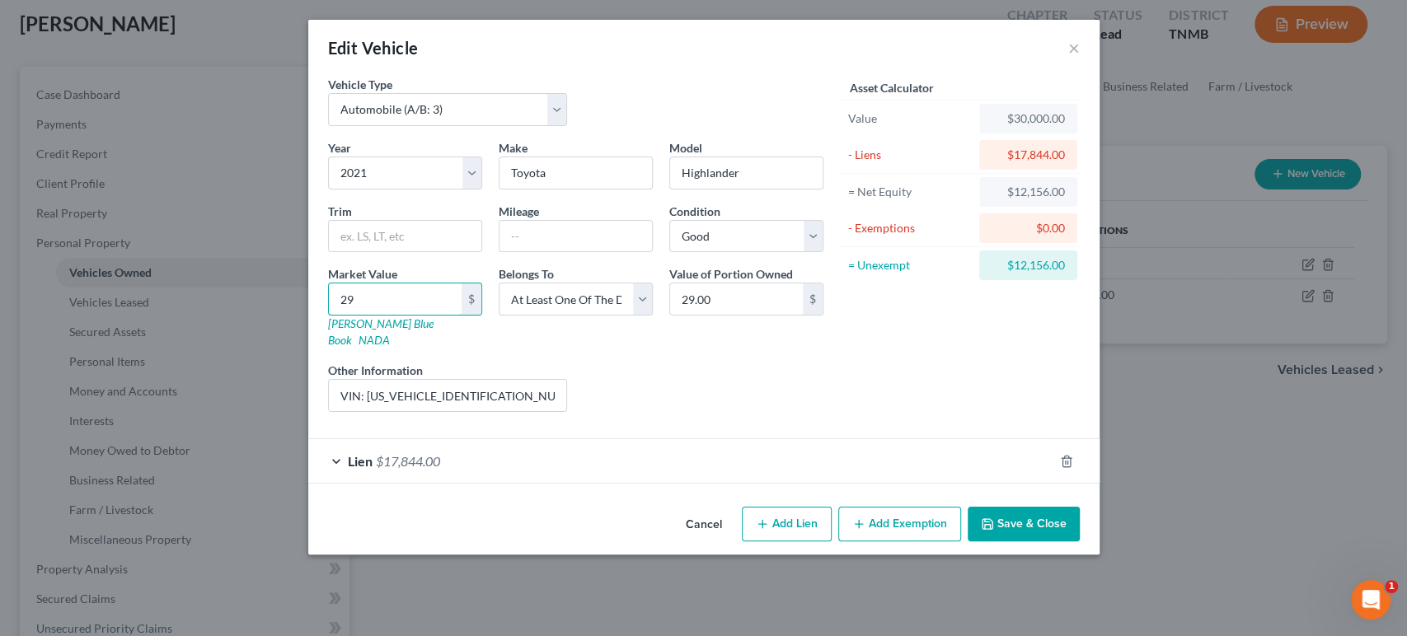
type input "290"
type input "290.00"
type input "2900"
type input "2,900.00"
type input "2,9000"
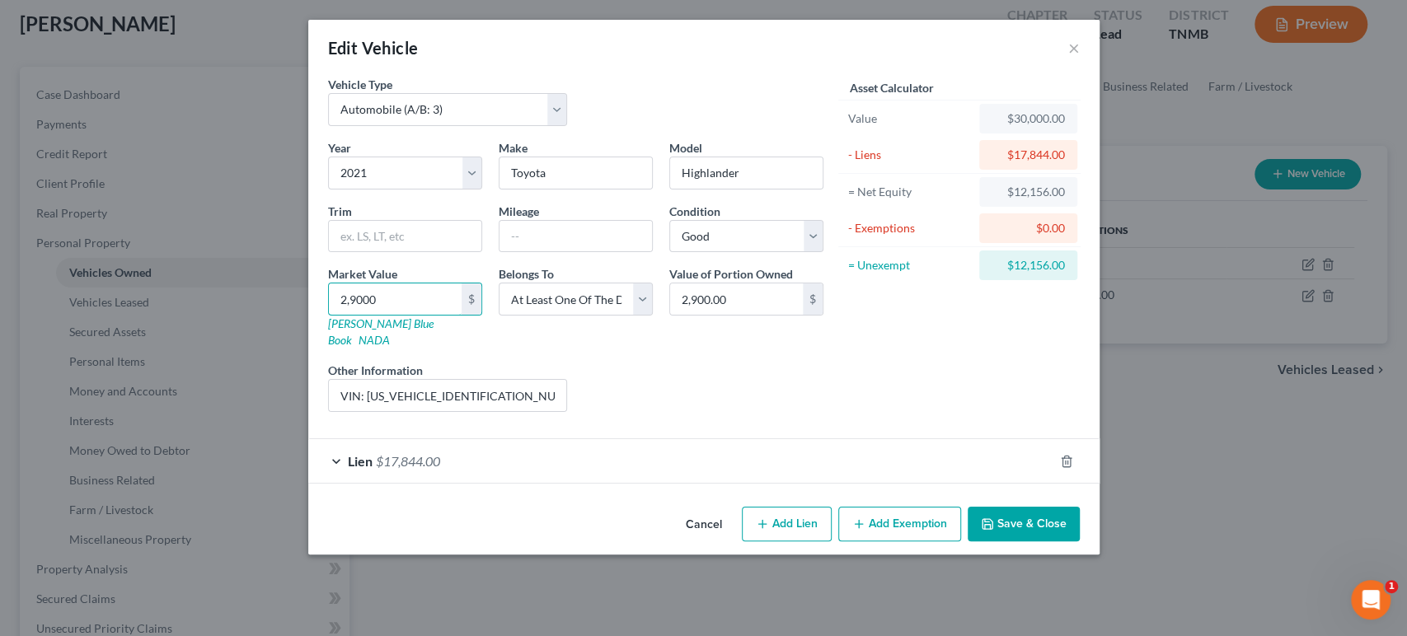
type input "29,000.00"
type input "29,0000"
type input "290,000.00"
type input "290,00"
type input "29,000.00"
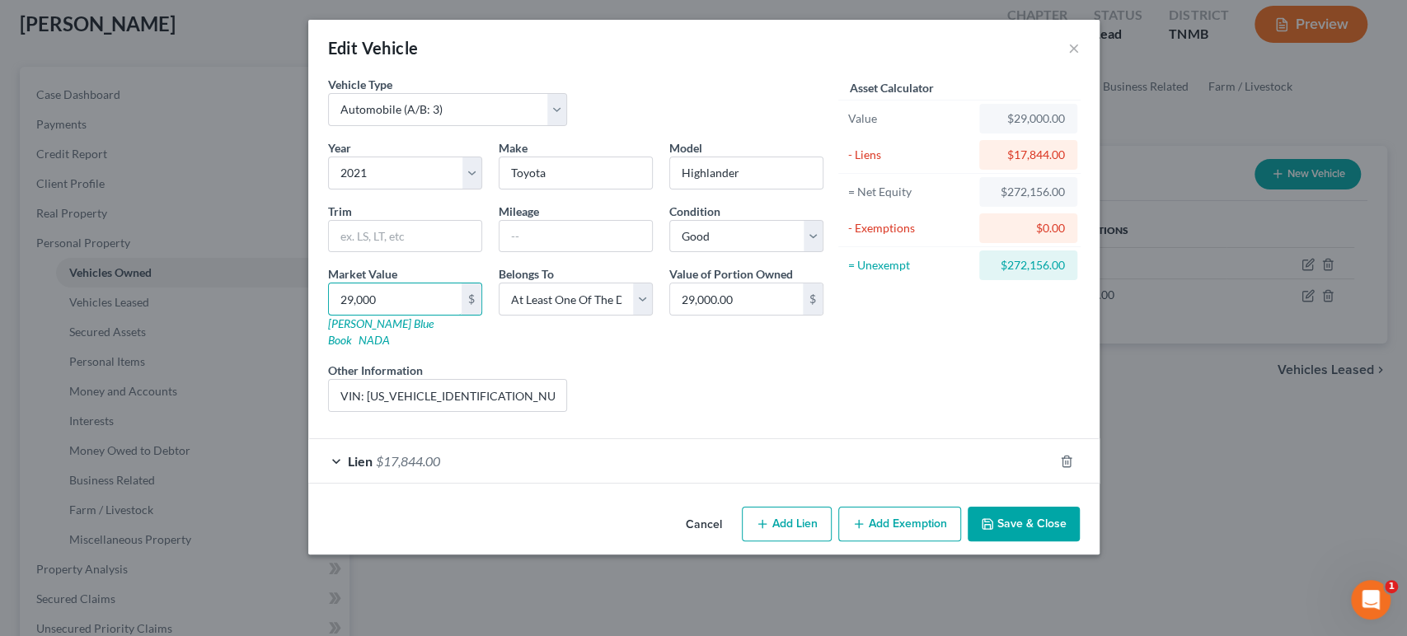
type input "29,000"
click at [832, 412] on div "Liens Select" at bounding box center [703, 387] width 256 height 50
click at [644, 483] on div "Lien $17,844.00" at bounding box center [680, 461] width 745 height 44
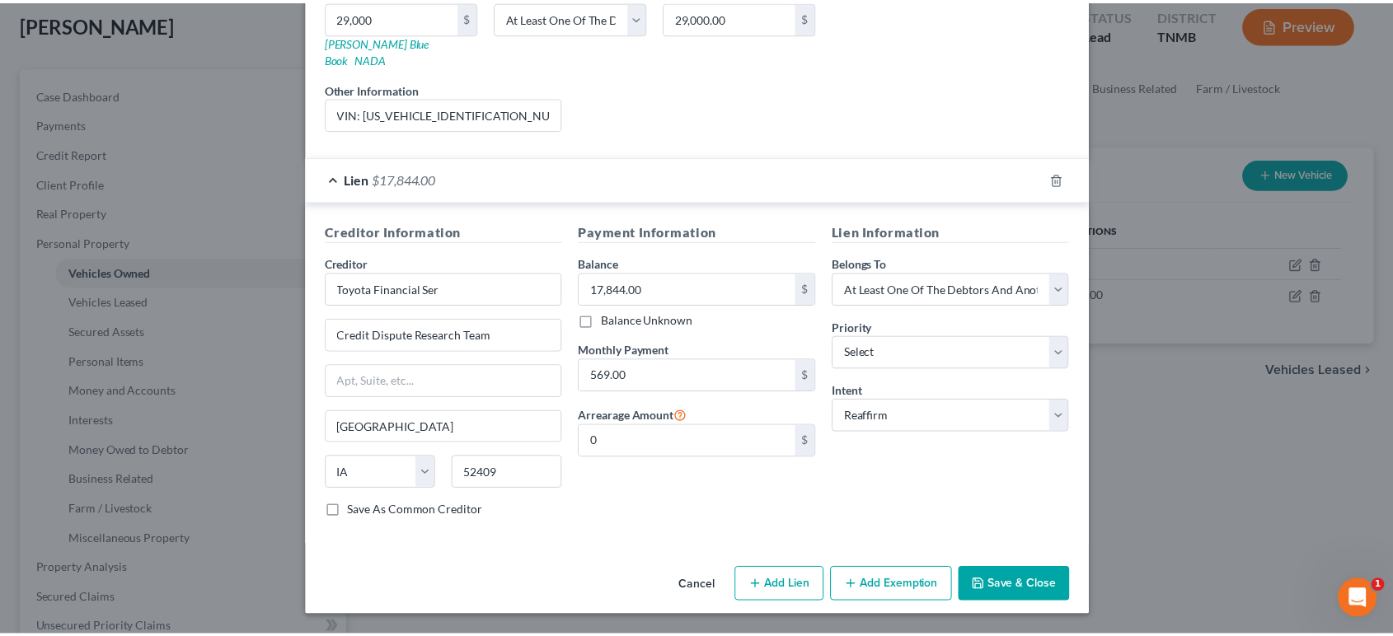
scroll to position [457, 0]
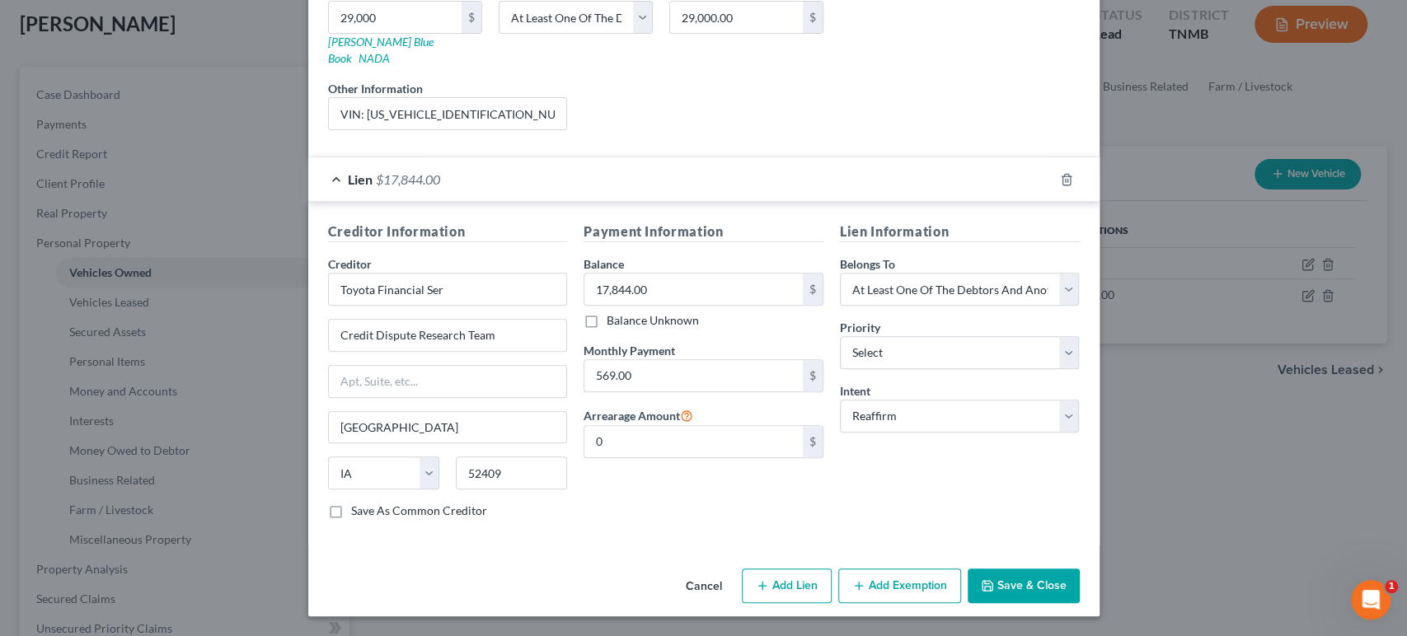
click at [1080, 590] on button "Save & Close" at bounding box center [1024, 586] width 112 height 35
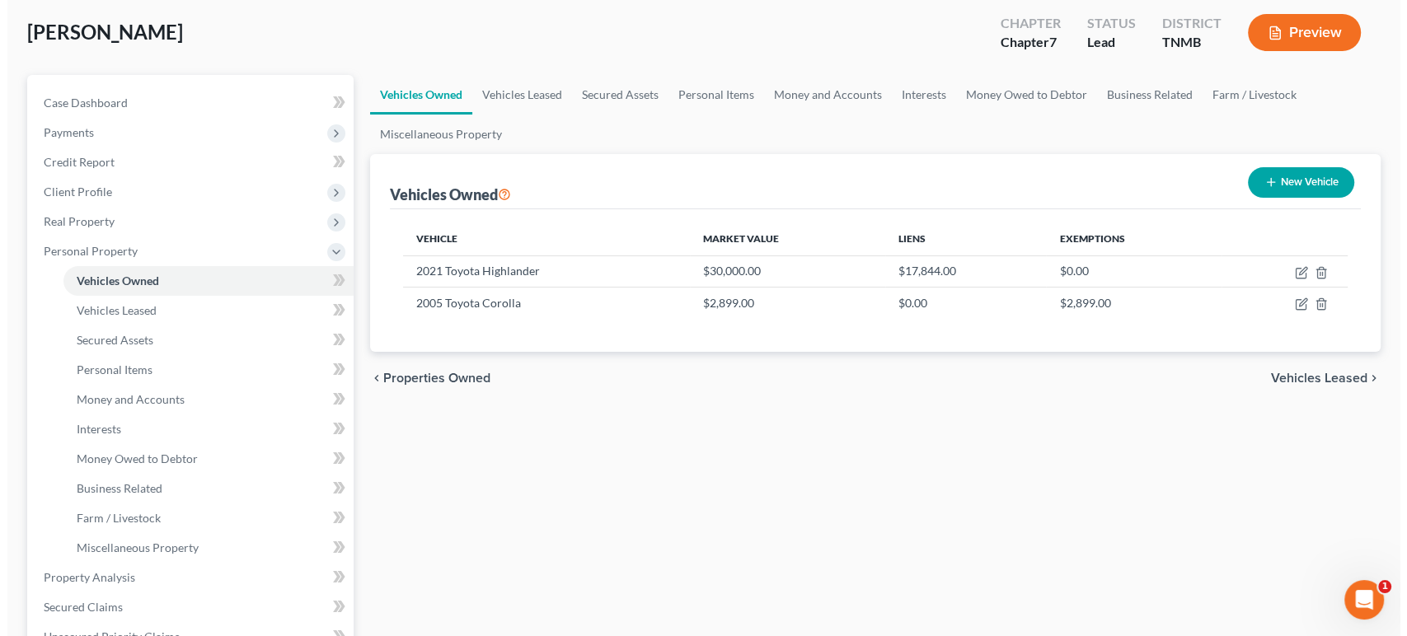
scroll to position [183, 0]
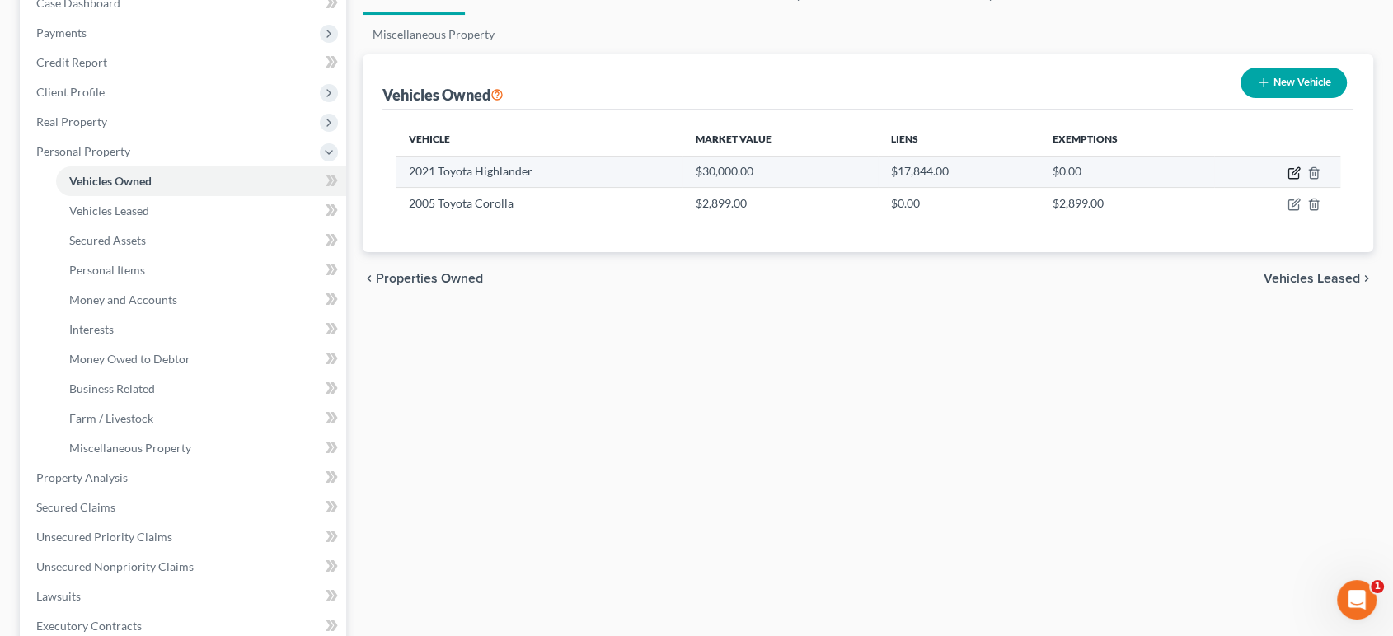
click at [1291, 175] on icon "button" at bounding box center [1294, 170] width 7 height 7
select select "0"
select select "5"
select select "2"
select select "3"
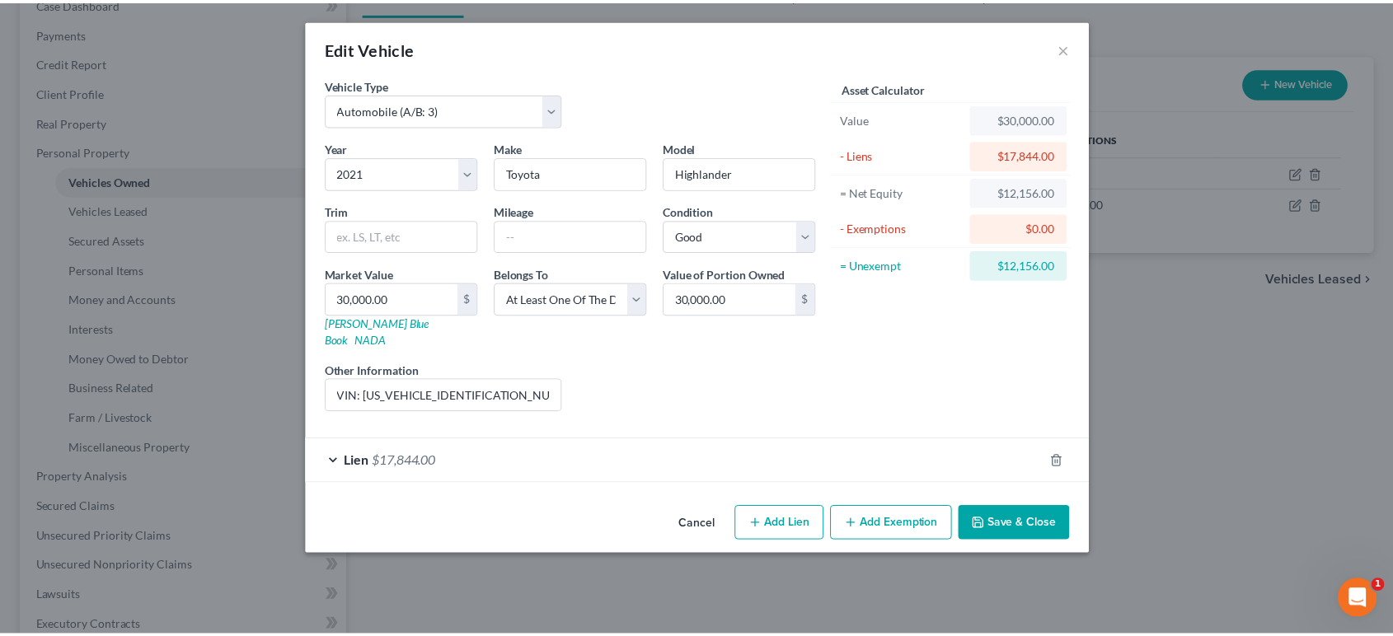
scroll to position [55, 0]
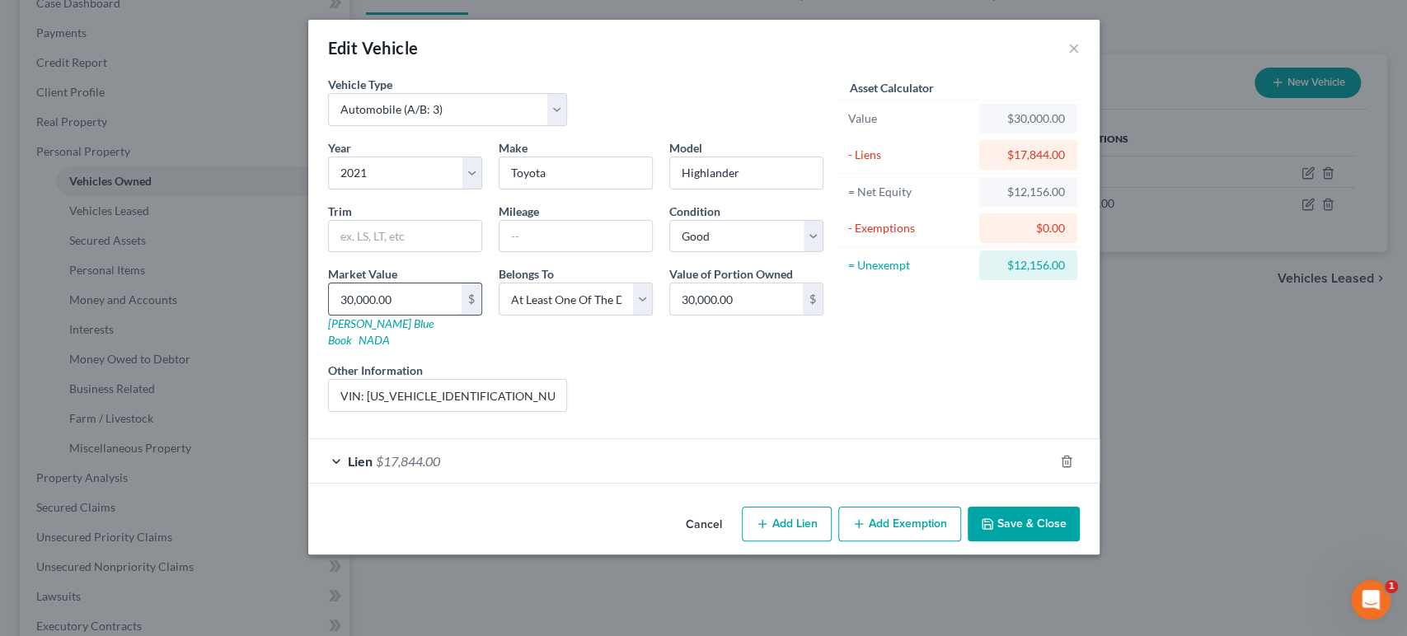
type input "2"
type input "2.00"
type input "29"
type input "29.00"
type input "290"
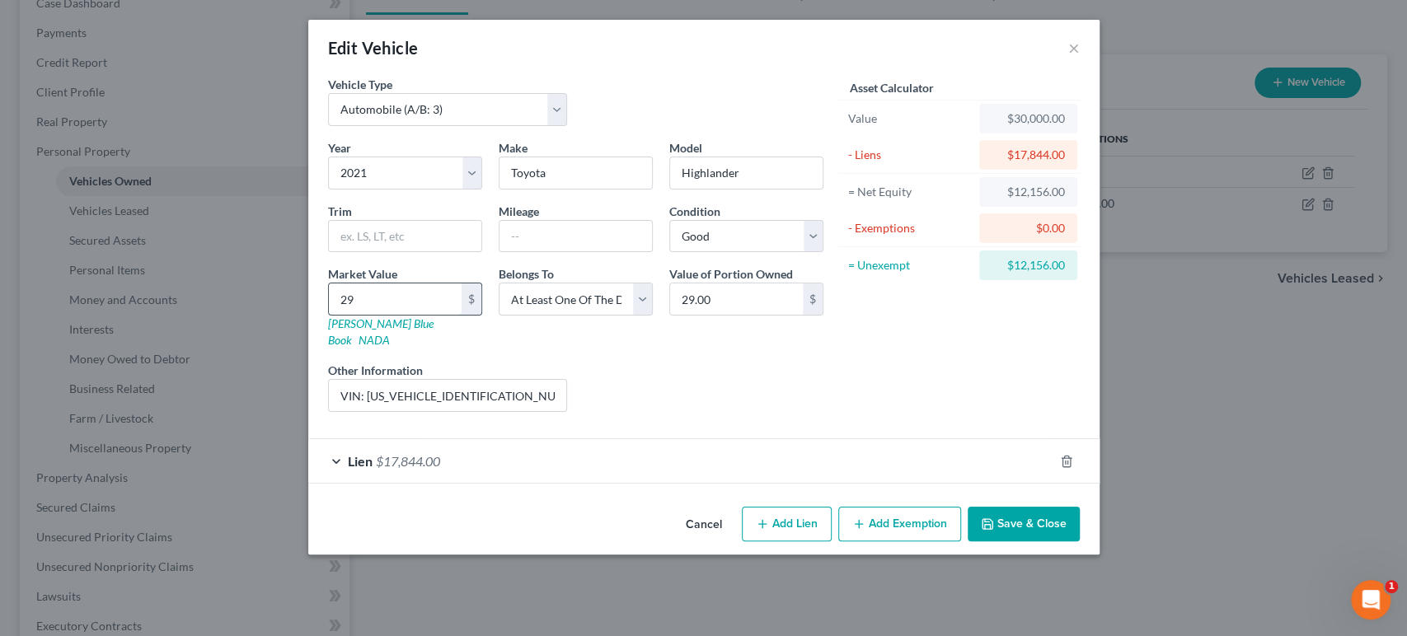
type input "290.00"
type input "2900"
type input "2,900.00"
type input "2,9000"
type input "29,000.00"
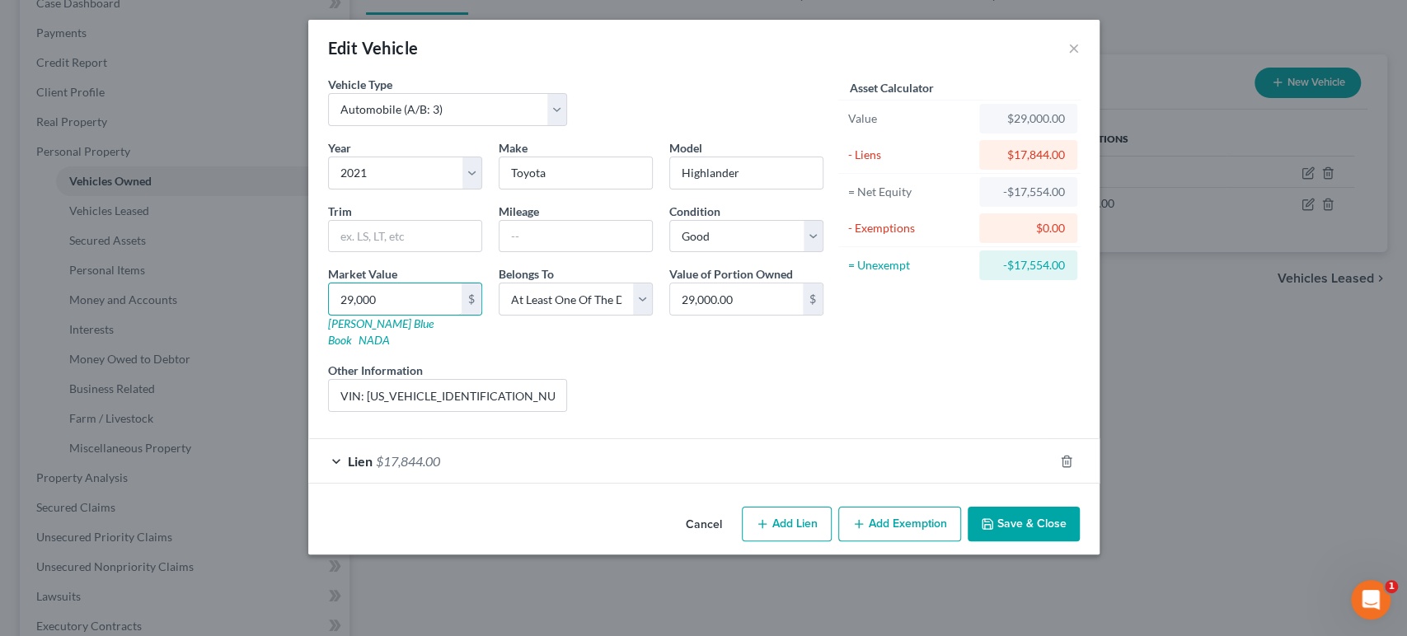
type input "29,000"
click at [1080, 541] on button "Save & Close" at bounding box center [1024, 524] width 112 height 35
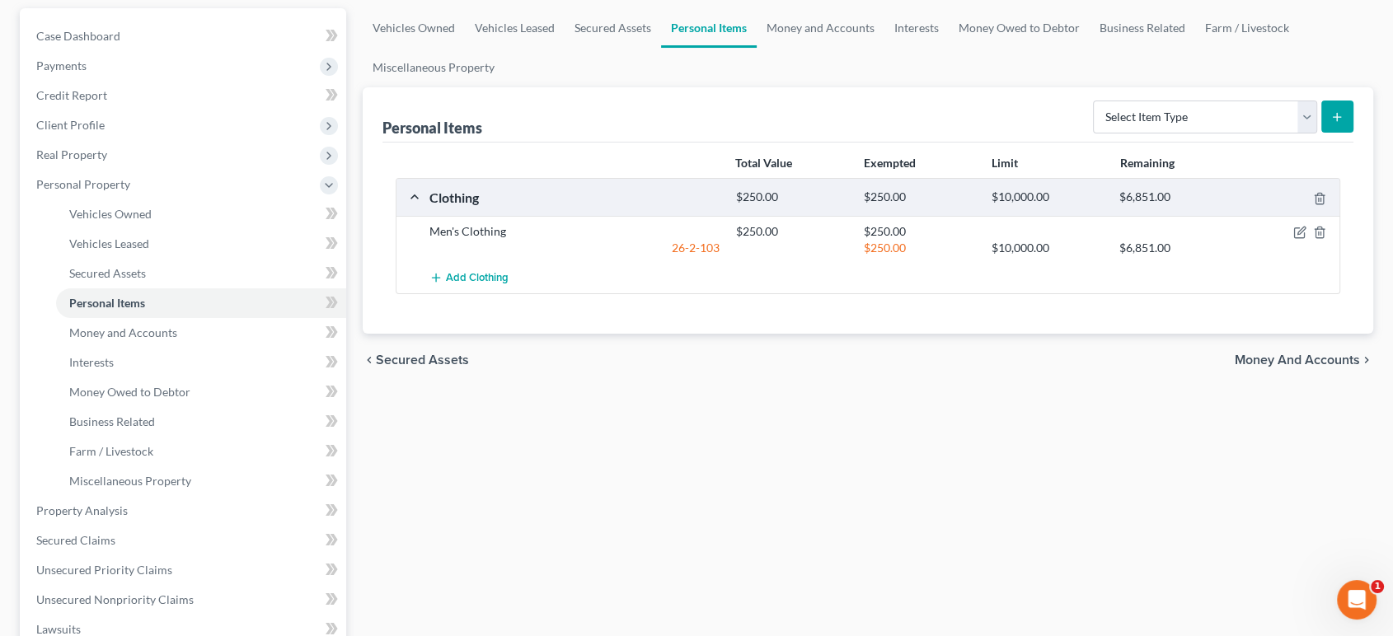
scroll to position [183, 0]
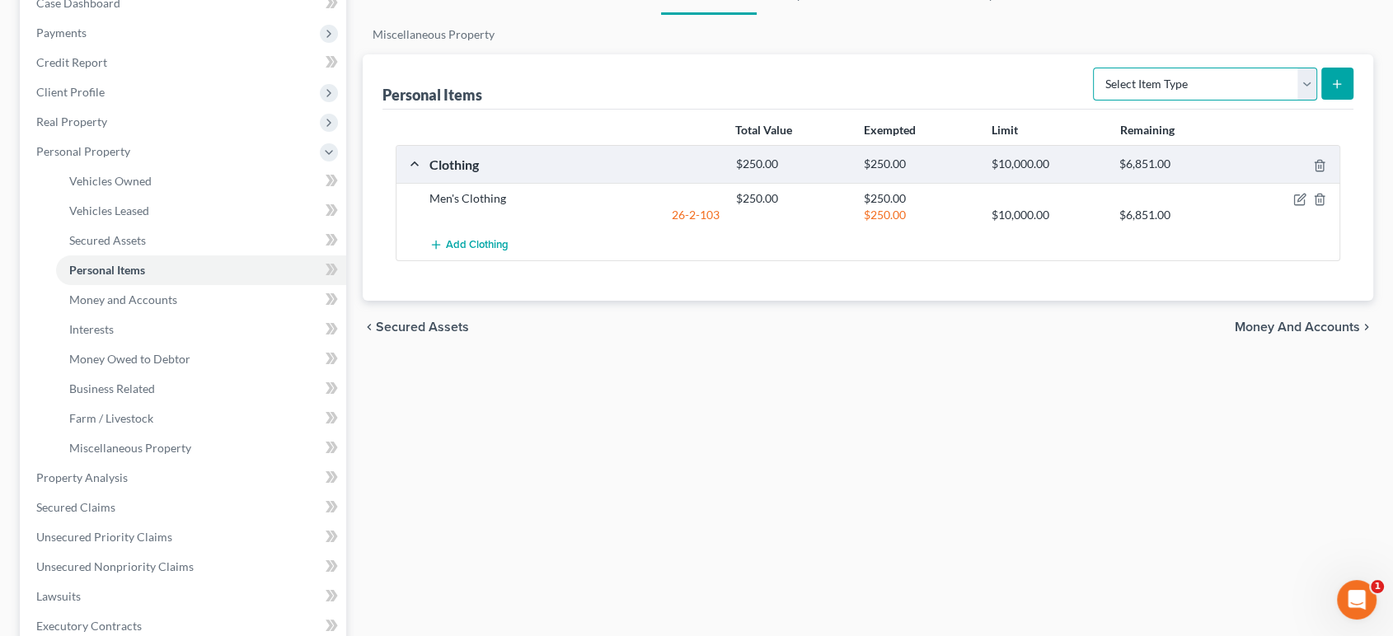
click at [1166, 101] on select "Select Item Type Clothing (A/B: 11) Collectibles Of Value (A/B: 8) Electronics …" at bounding box center [1205, 84] width 224 height 33
click at [1124, 101] on select "Select Item Type Clothing (A/B: 11) Collectibles Of Value (A/B: 8) Electronics …" at bounding box center [1205, 84] width 224 height 33
click at [1121, 101] on select "Select Item Type Clothing (A/B: 11) Collectibles Of Value (A/B: 8) Electronics …" at bounding box center [1205, 84] width 224 height 33
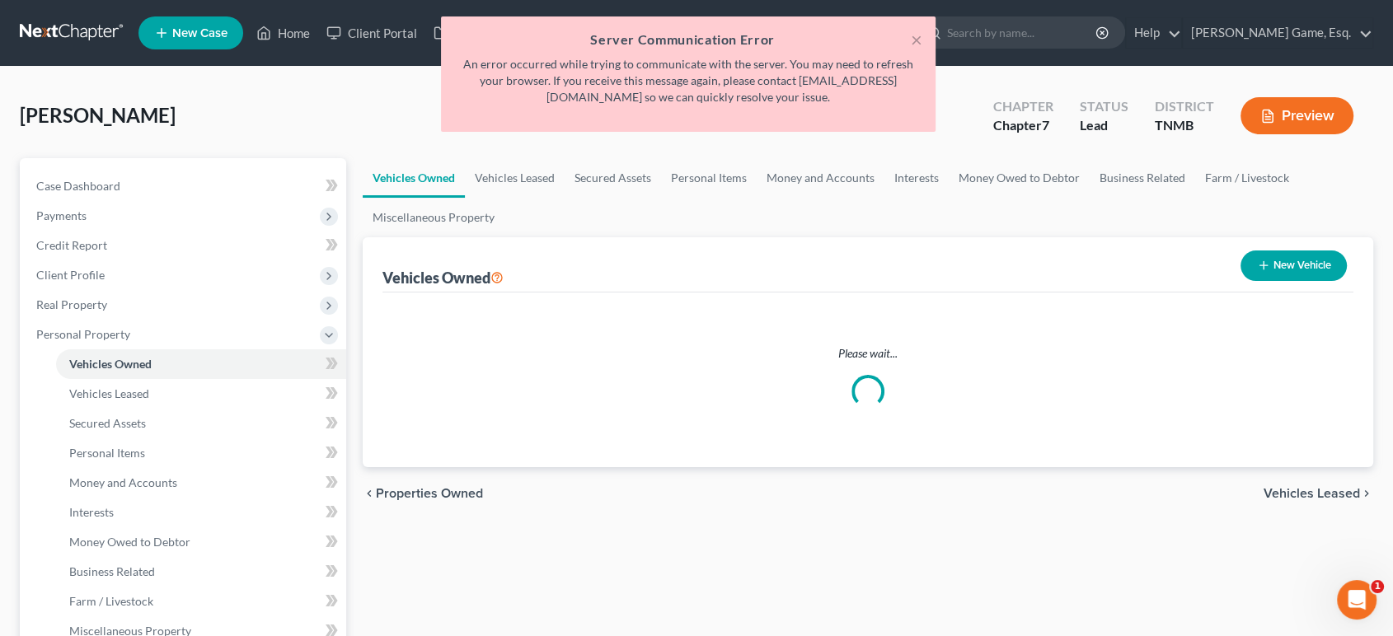
scroll to position [274, 0]
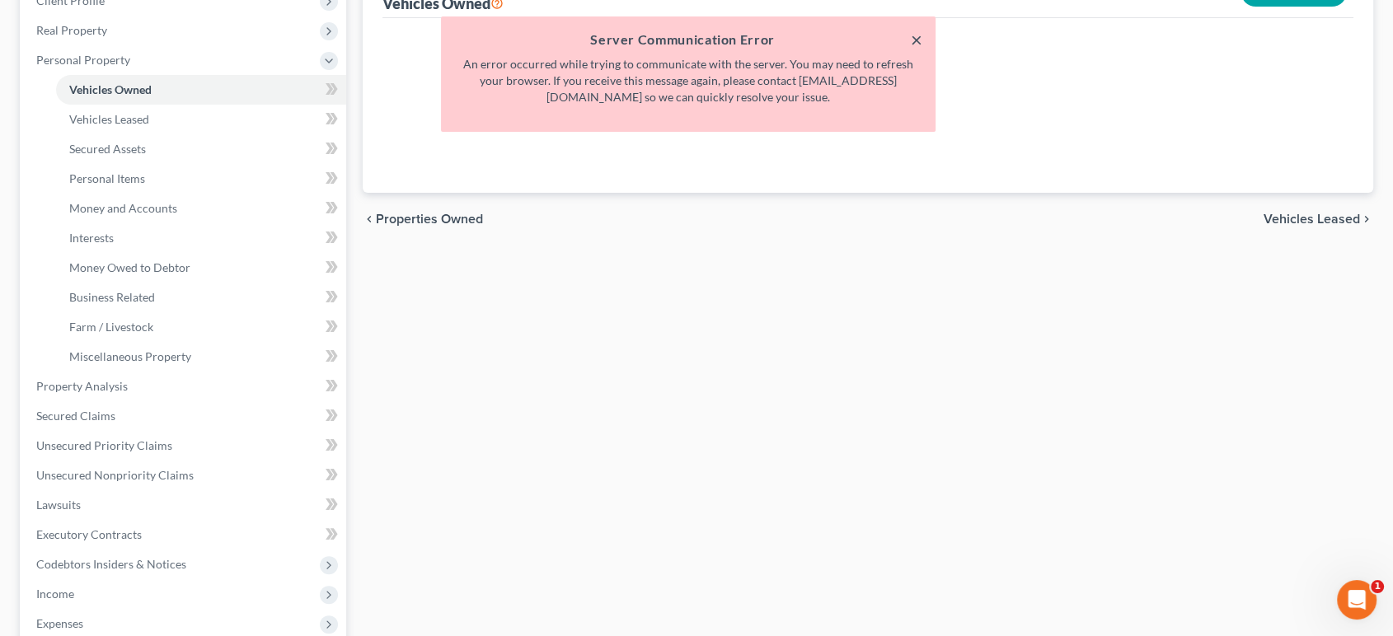
click at [911, 49] on button "×" at bounding box center [917, 40] width 12 height 20
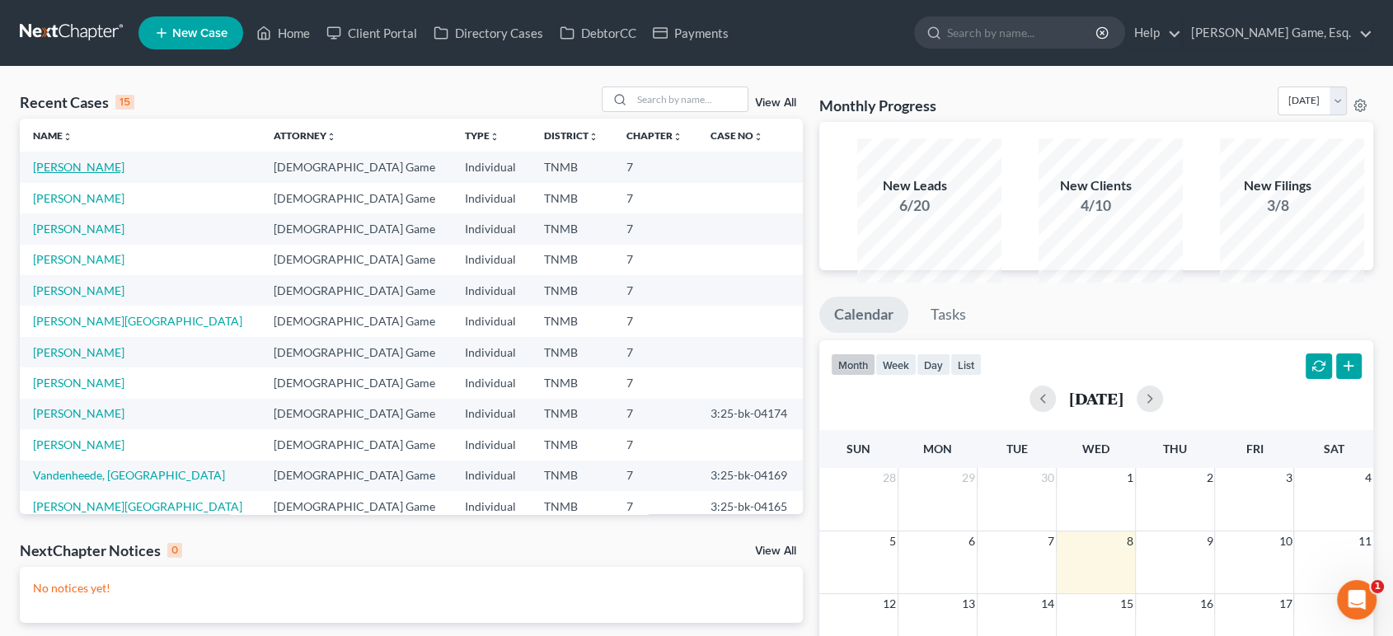
click at [109, 174] on link "[PERSON_NAME]" at bounding box center [78, 167] width 91 height 14
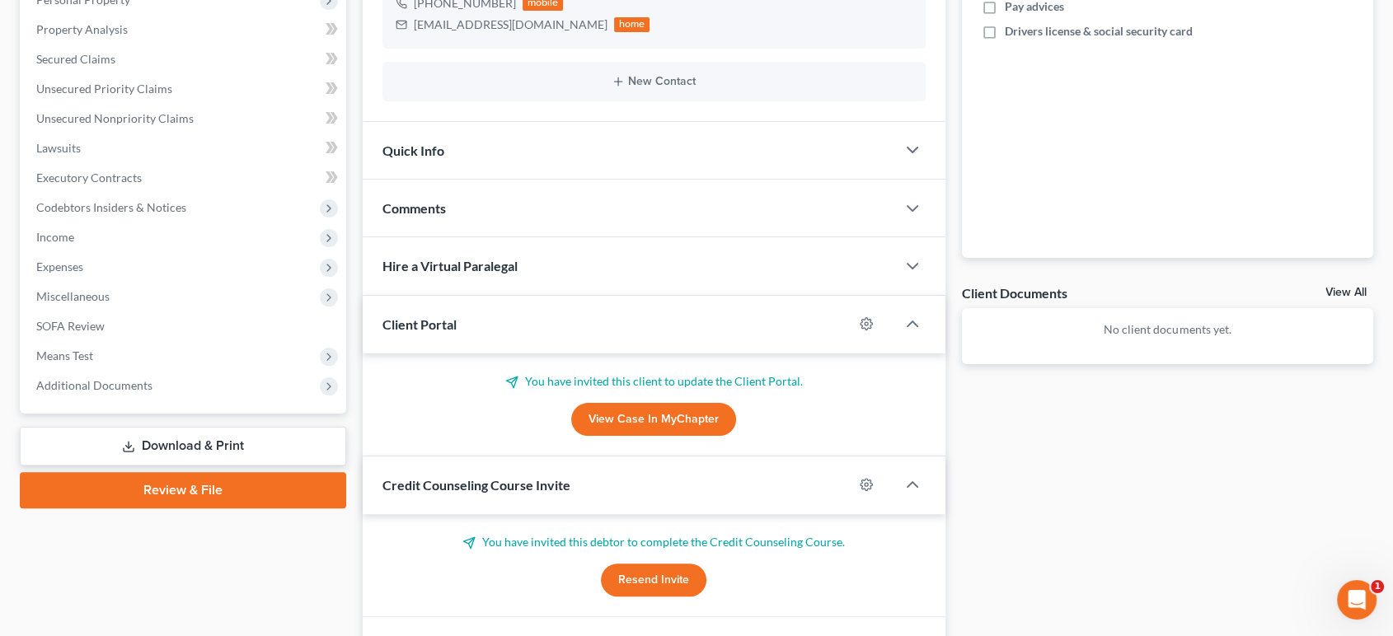
scroll to position [91, 0]
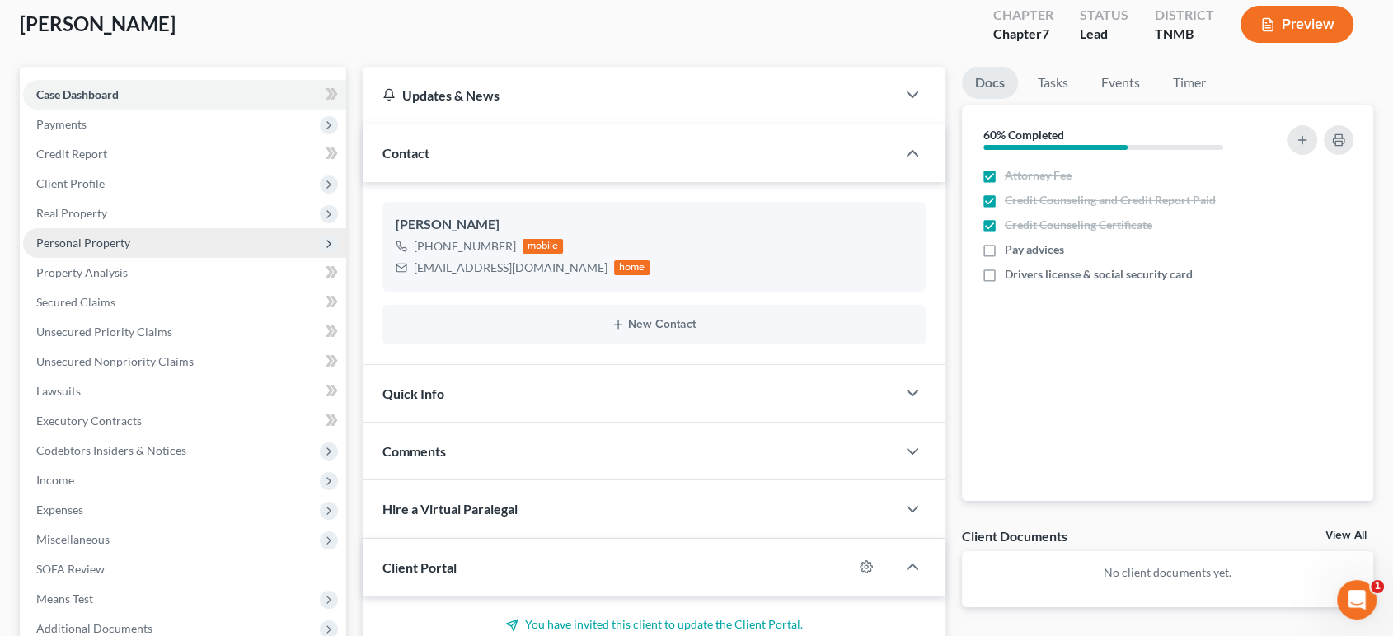
click at [116, 250] on span "Personal Property" at bounding box center [83, 243] width 94 height 14
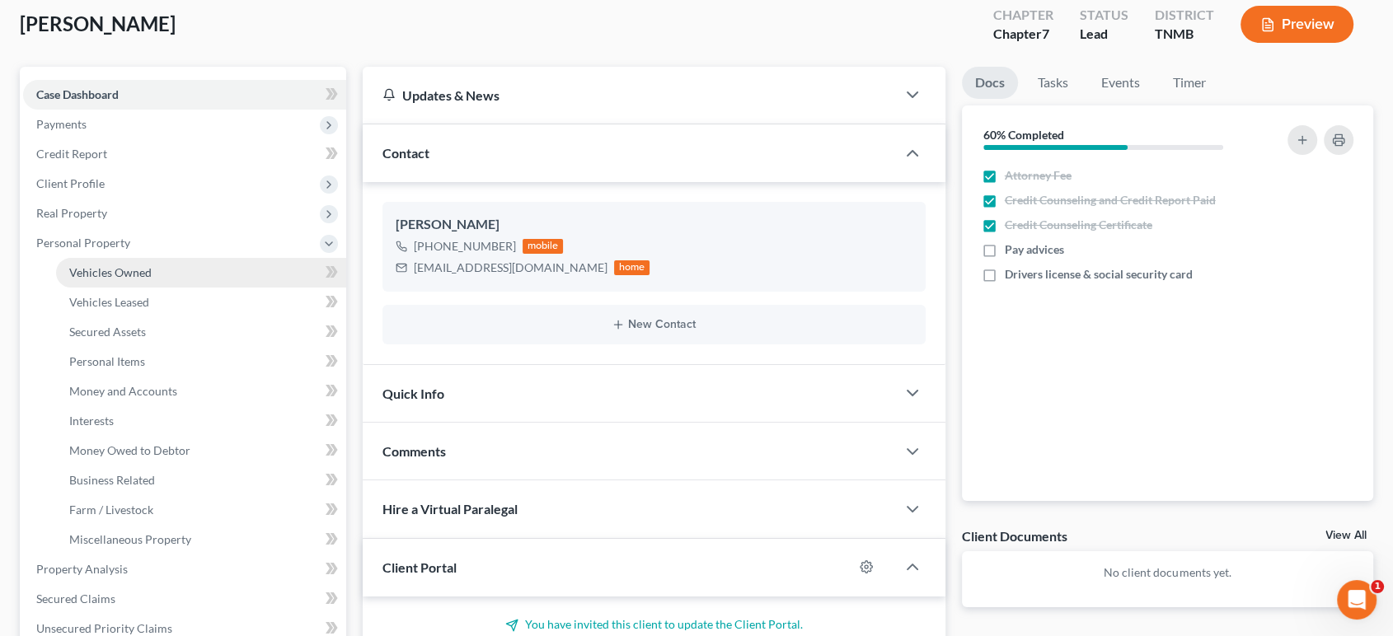
click at [132, 279] on span "Vehicles Owned" at bounding box center [110, 272] width 82 height 14
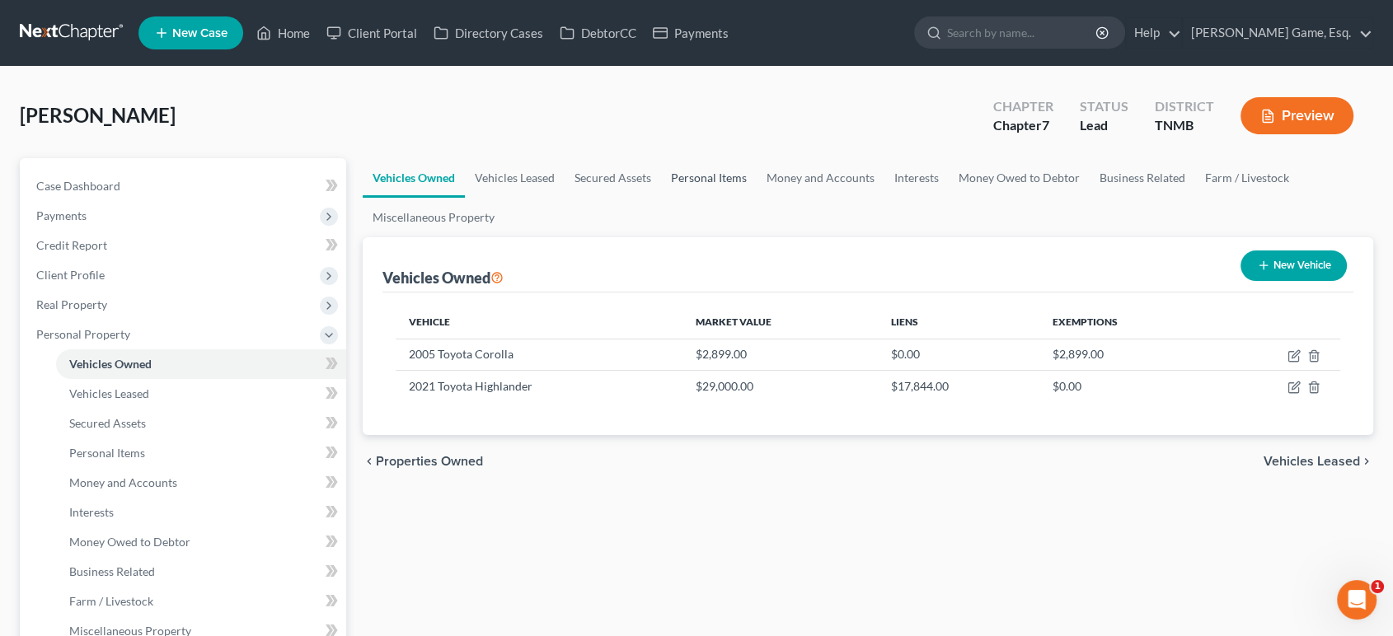
click at [757, 198] on link "Personal Items" at bounding box center [709, 178] width 96 height 40
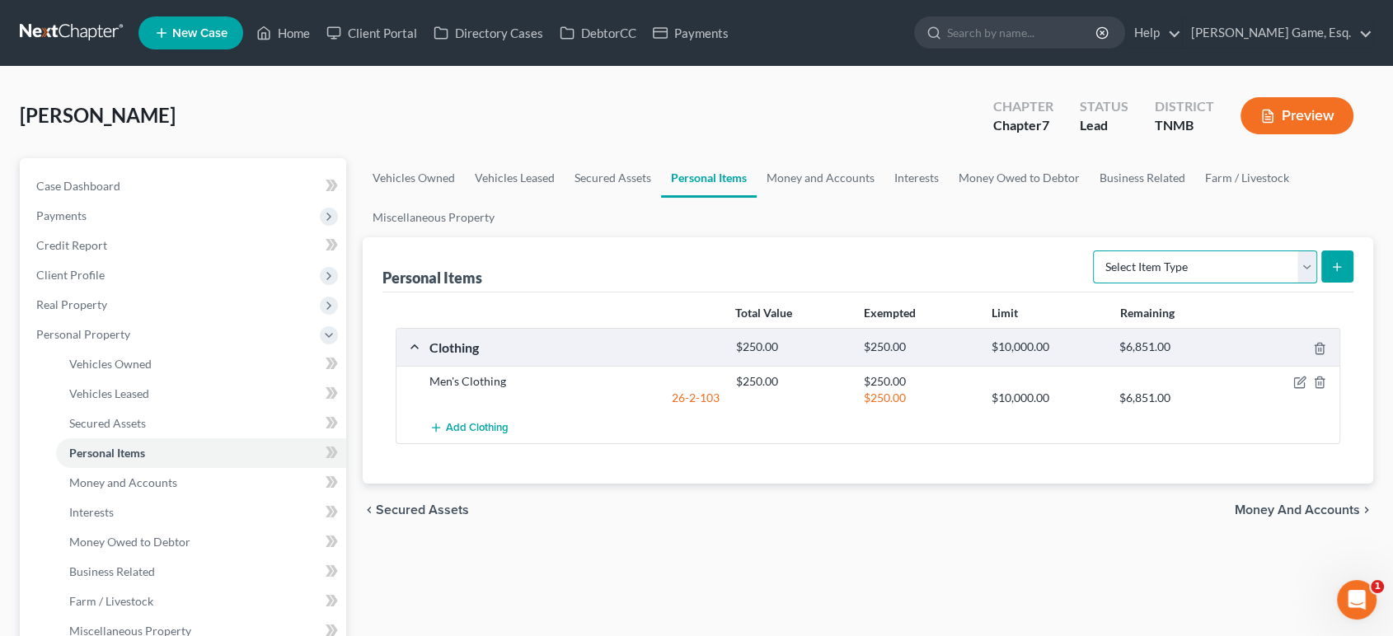
click at [1137, 284] on select "Select Item Type Clothing (A/B: 11) Collectibles Of Value (A/B: 8) Electronics …" at bounding box center [1205, 267] width 224 height 33
select select "clothing"
click at [1093, 284] on select "Select Item Type Clothing (A/B: 11) Collectibles Of Value (A/B: 8) Electronics …" at bounding box center [1205, 267] width 224 height 33
click at [1293, 389] on icon "button" at bounding box center [1299, 382] width 13 height 13
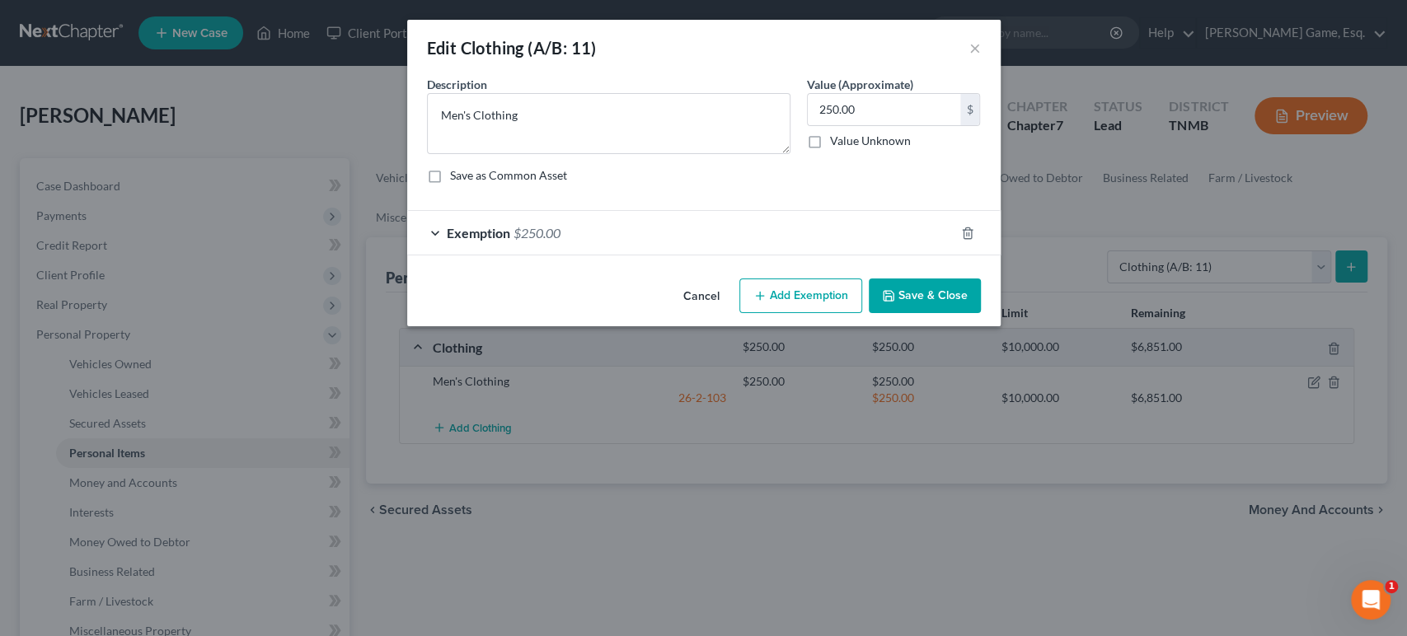
click at [734, 255] on div "Exemption $250.00" at bounding box center [680, 233] width 547 height 44
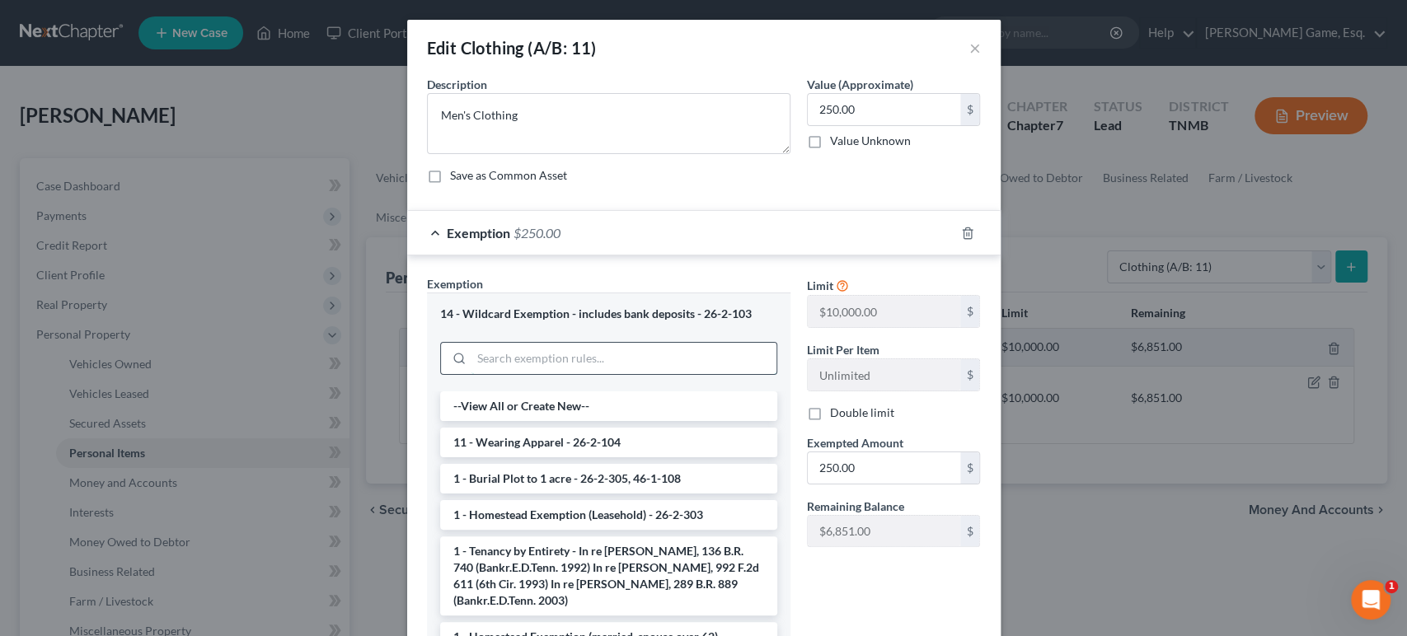
click at [613, 374] on input "search" at bounding box center [623, 358] width 305 height 31
click at [618, 457] on li "11 - Wearing Apparel - 26-2-104" at bounding box center [608, 443] width 337 height 30
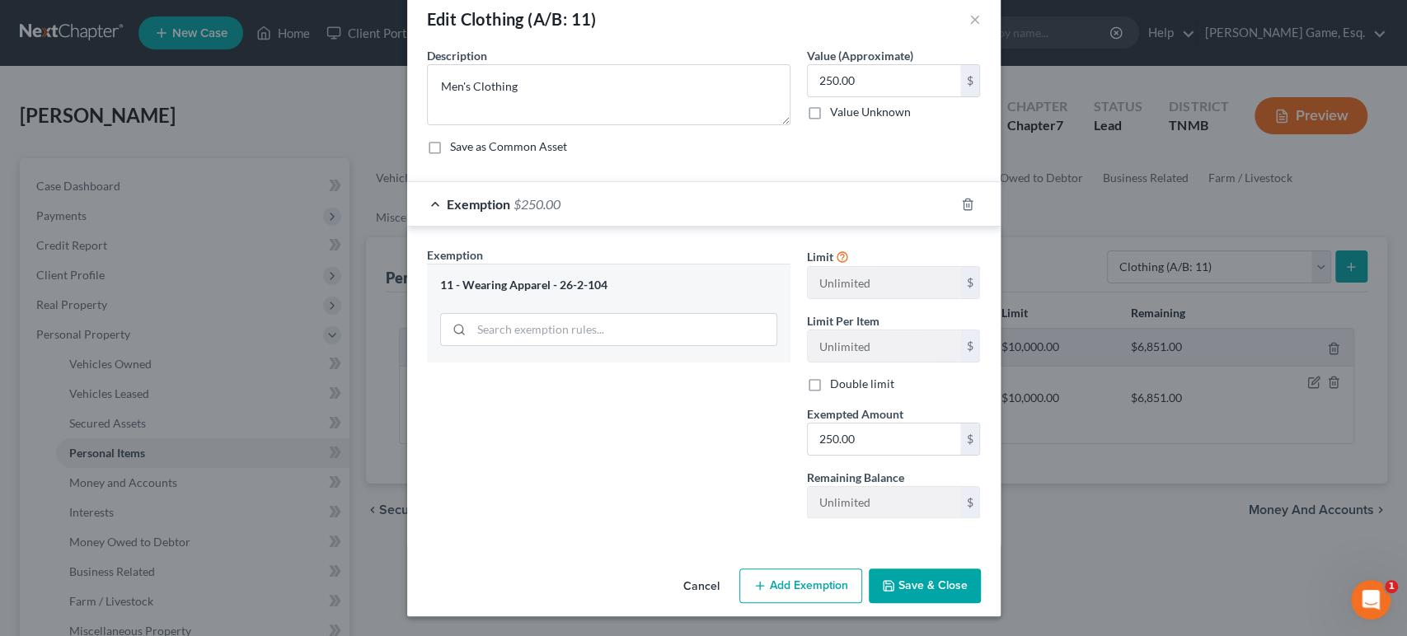
scroll to position [190, 0]
click at [958, 569] on button "Save & Close" at bounding box center [925, 586] width 112 height 35
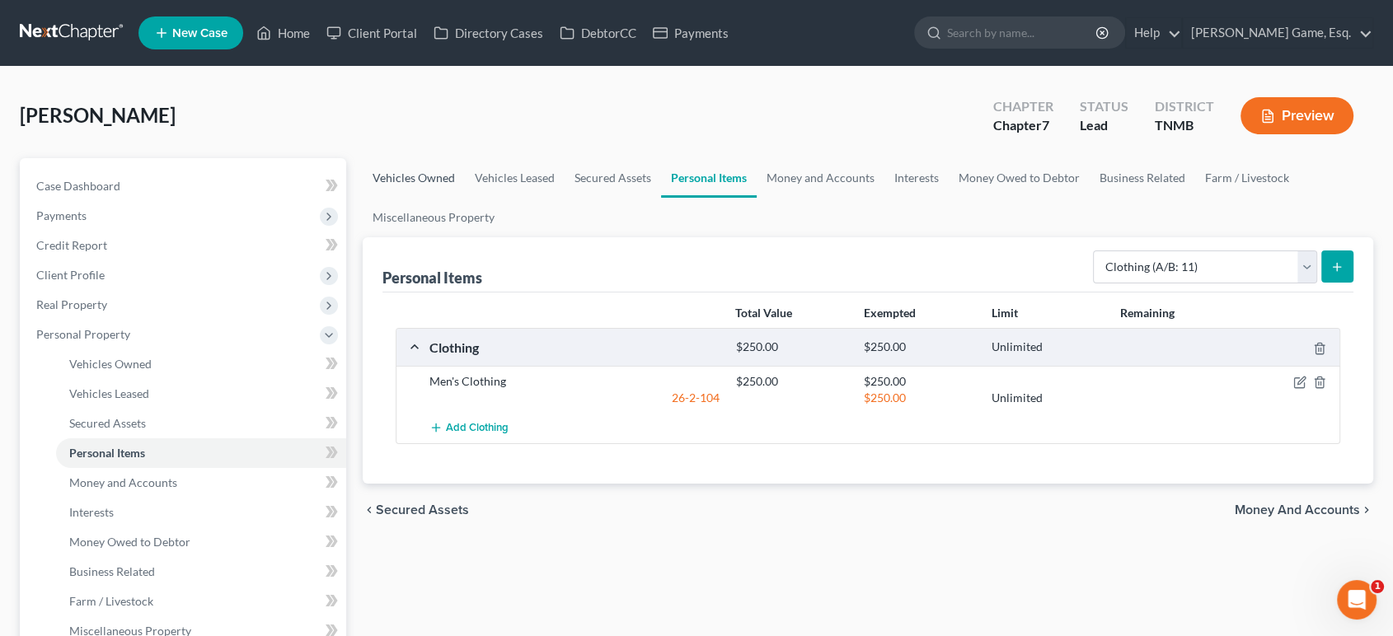
click at [410, 198] on link "Vehicles Owned" at bounding box center [414, 178] width 102 height 40
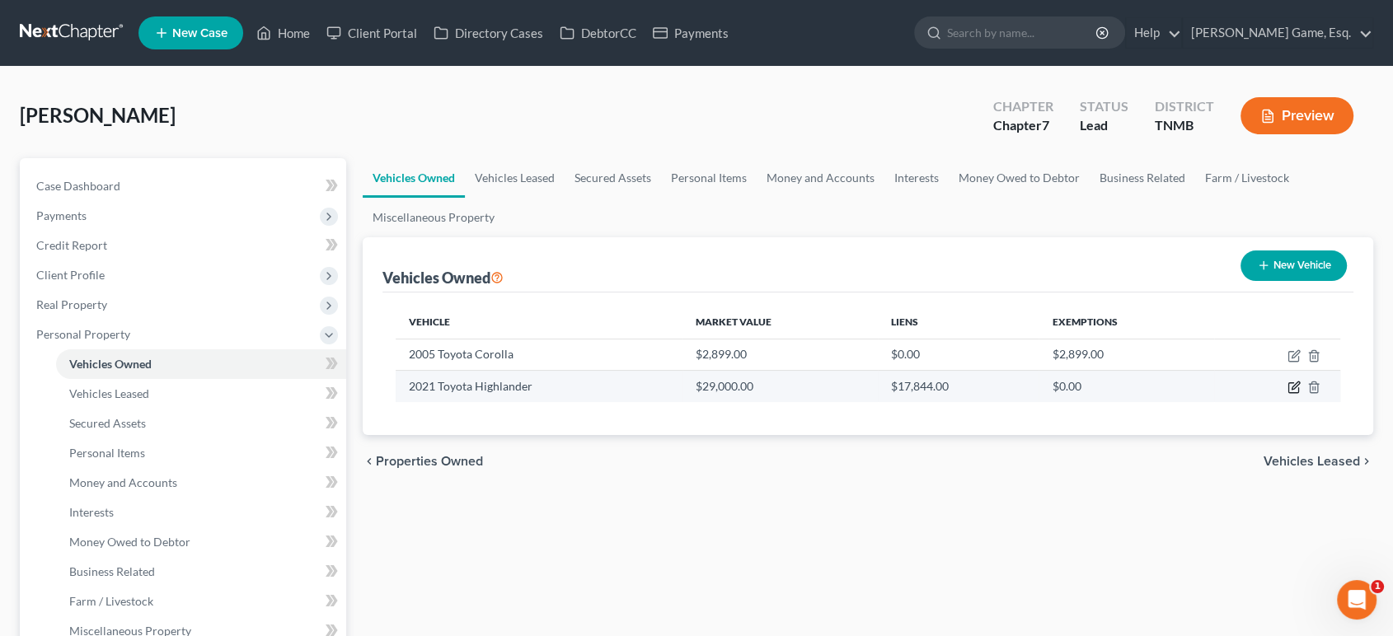
click at [1287, 394] on icon "button" at bounding box center [1293, 387] width 13 height 13
select select "0"
select select "5"
select select "2"
select select "3"
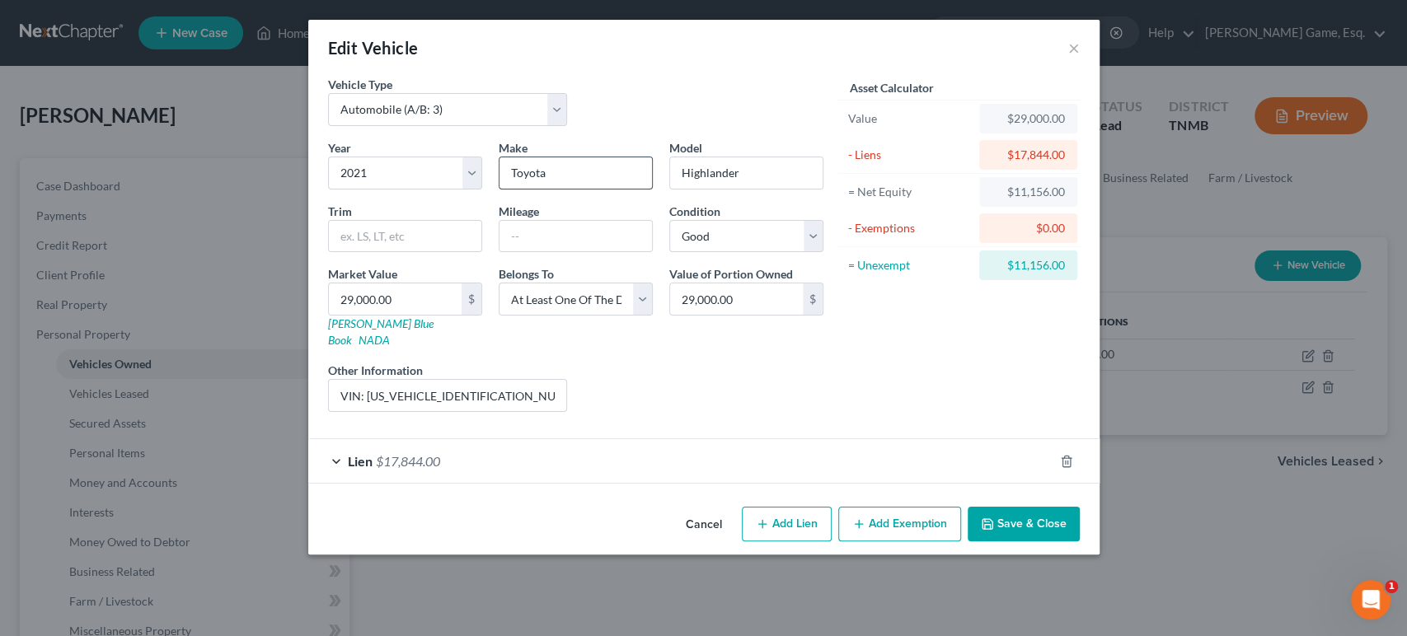
scroll to position [55, 0]
click at [579, 310] on select "Select Debtor 1 Only Debtor 2 Only Debtor 1 And Debtor 2 Only At Least One Of T…" at bounding box center [576, 299] width 154 height 33
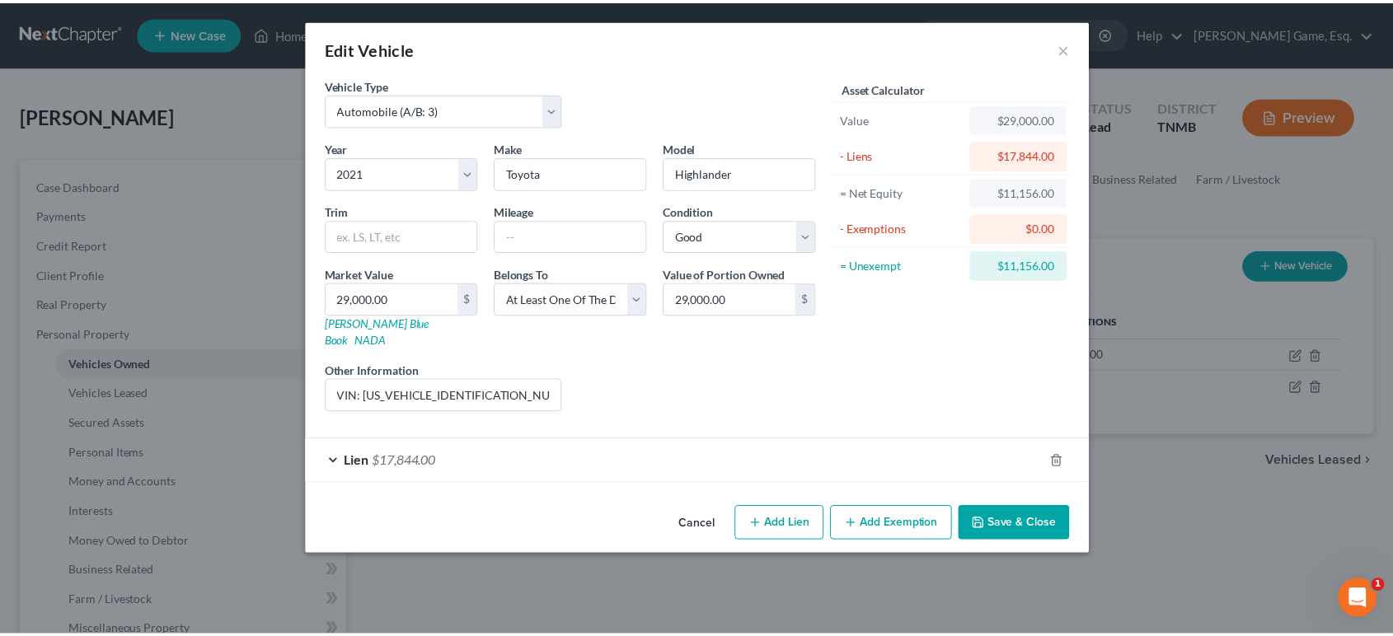
scroll to position [0, 0]
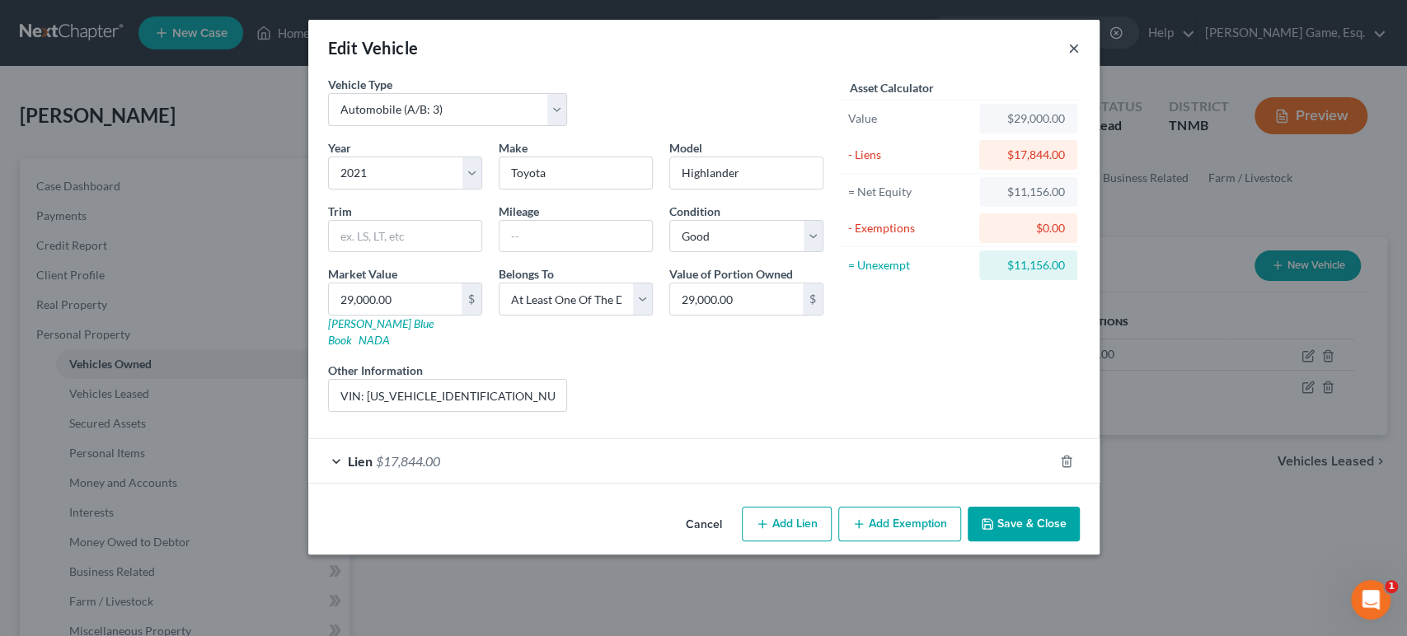
click at [1080, 58] on button "×" at bounding box center [1074, 48] width 12 height 20
